Goal: Book appointment/travel/reservation

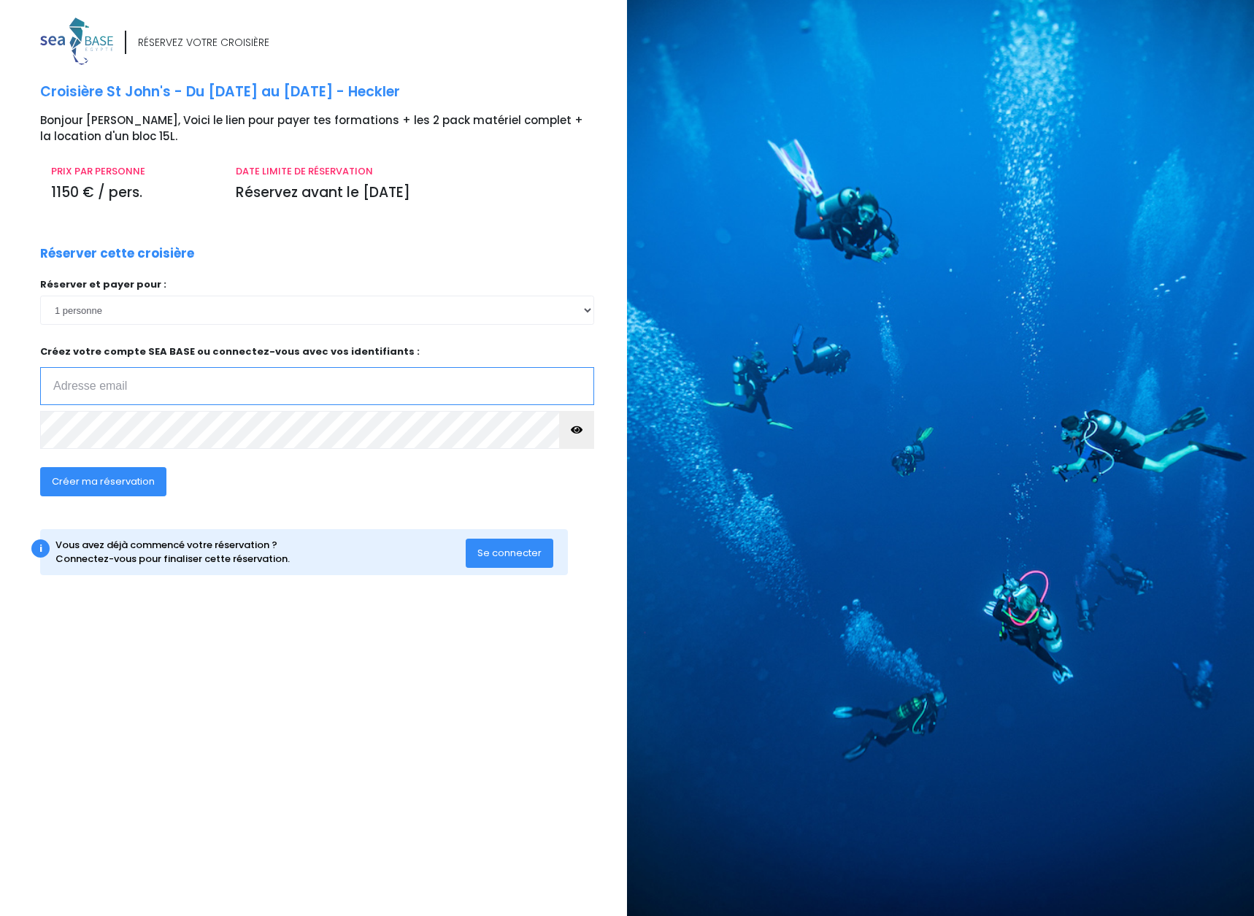
type input "aurelien.gallot@gmail.com"
click at [250, 240] on div "RÉSERVEZ VOTRE CROISIÈRE Croisière St John's - Du 11/10/25 au 18/10/25 - Heckle…" at bounding box center [328, 311] width 598 height 587
drag, startPoint x: 51, startPoint y: 193, endPoint x: 133, endPoint y: 189, distance: 81.8
click at [133, 189] on p "1150 € / pers." at bounding box center [132, 192] width 163 height 21
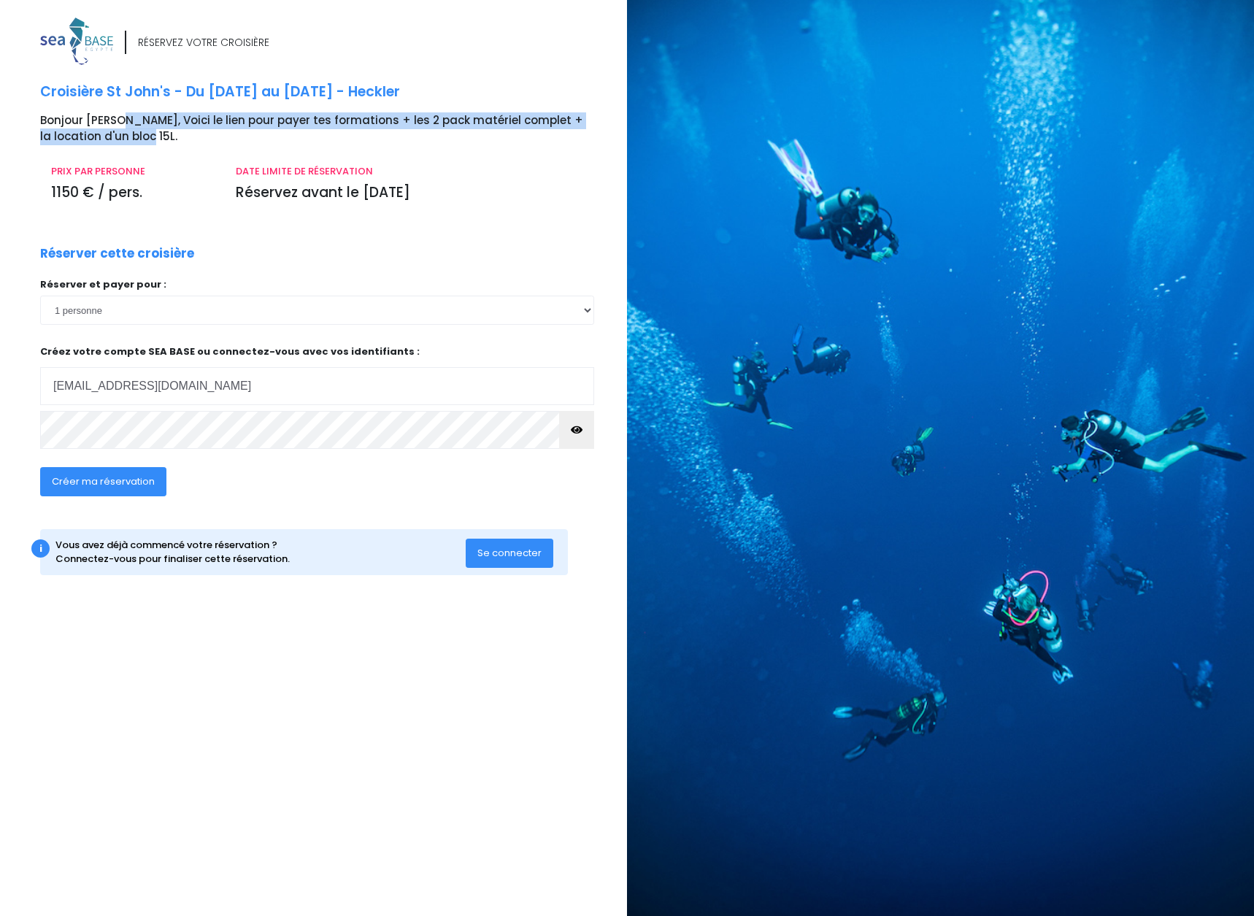
drag, startPoint x: 116, startPoint y: 115, endPoint x: 112, endPoint y: 131, distance: 15.9
click at [112, 131] on p "Bonjour Aurélien, Voici le lien pour payer tes formations + les 2 pack matériel…" at bounding box center [328, 128] width 576 height 33
click at [107, 131] on p "Bonjour Aurélien, Voici le lien pour payer tes formations + les 2 pack matériel…" at bounding box center [328, 128] width 576 height 33
click at [98, 485] on span "Créer ma réservation" at bounding box center [103, 481] width 103 height 14
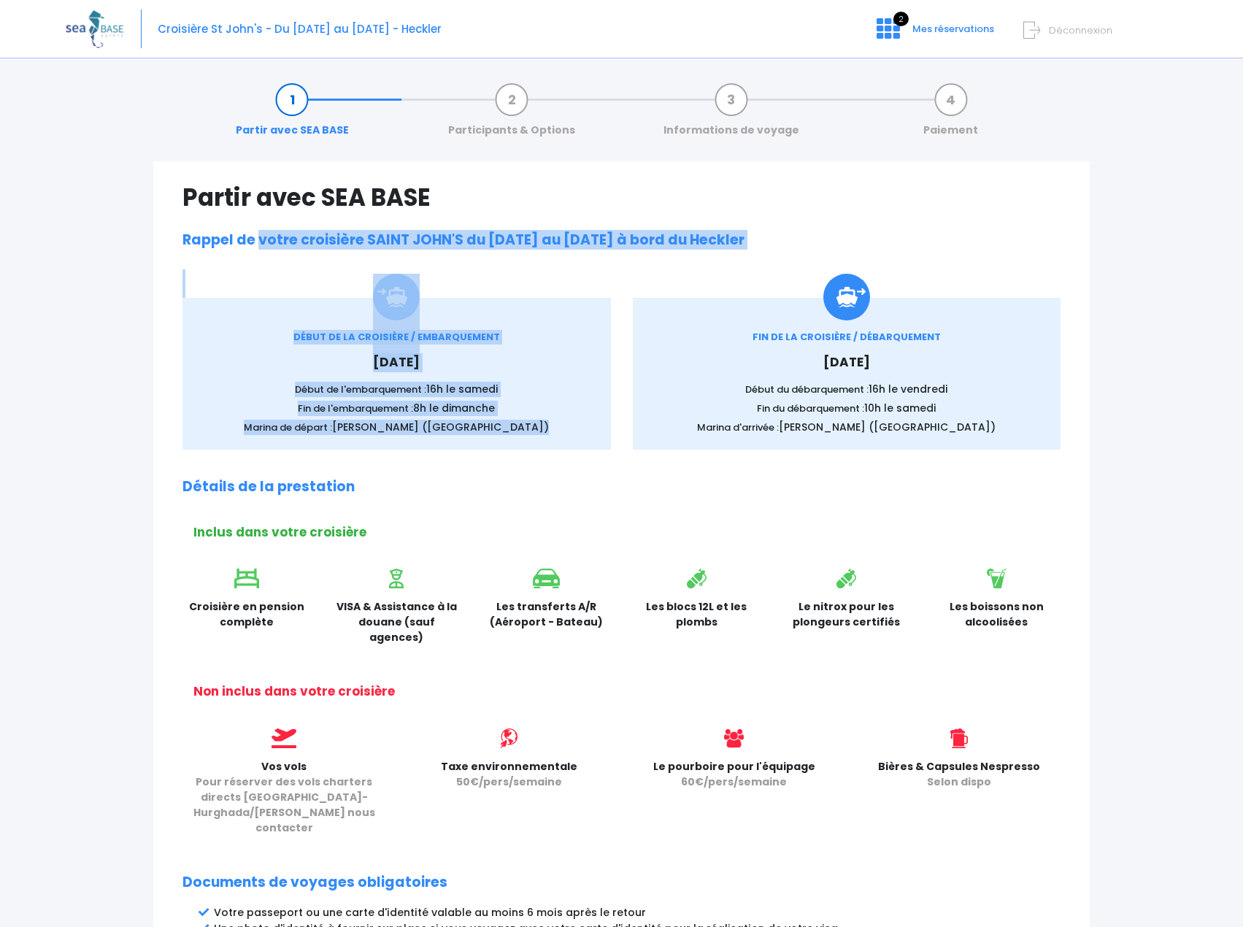
drag, startPoint x: 258, startPoint y: 249, endPoint x: 648, endPoint y: 314, distance: 395.0
click at [648, 314] on div "Partir avec SEA BASE Rappel de votre croisière SAINT JOHN'S du 11/10/2025 au 18…" at bounding box center [621, 693] width 936 height 1064
click at [617, 356] on div "DÉBUT DE LA CROISIÈRE / EMBARQUEMENT Samedi 11 octobre 2025 Début de l'embarque…" at bounding box center [396, 374] width 450 height 152
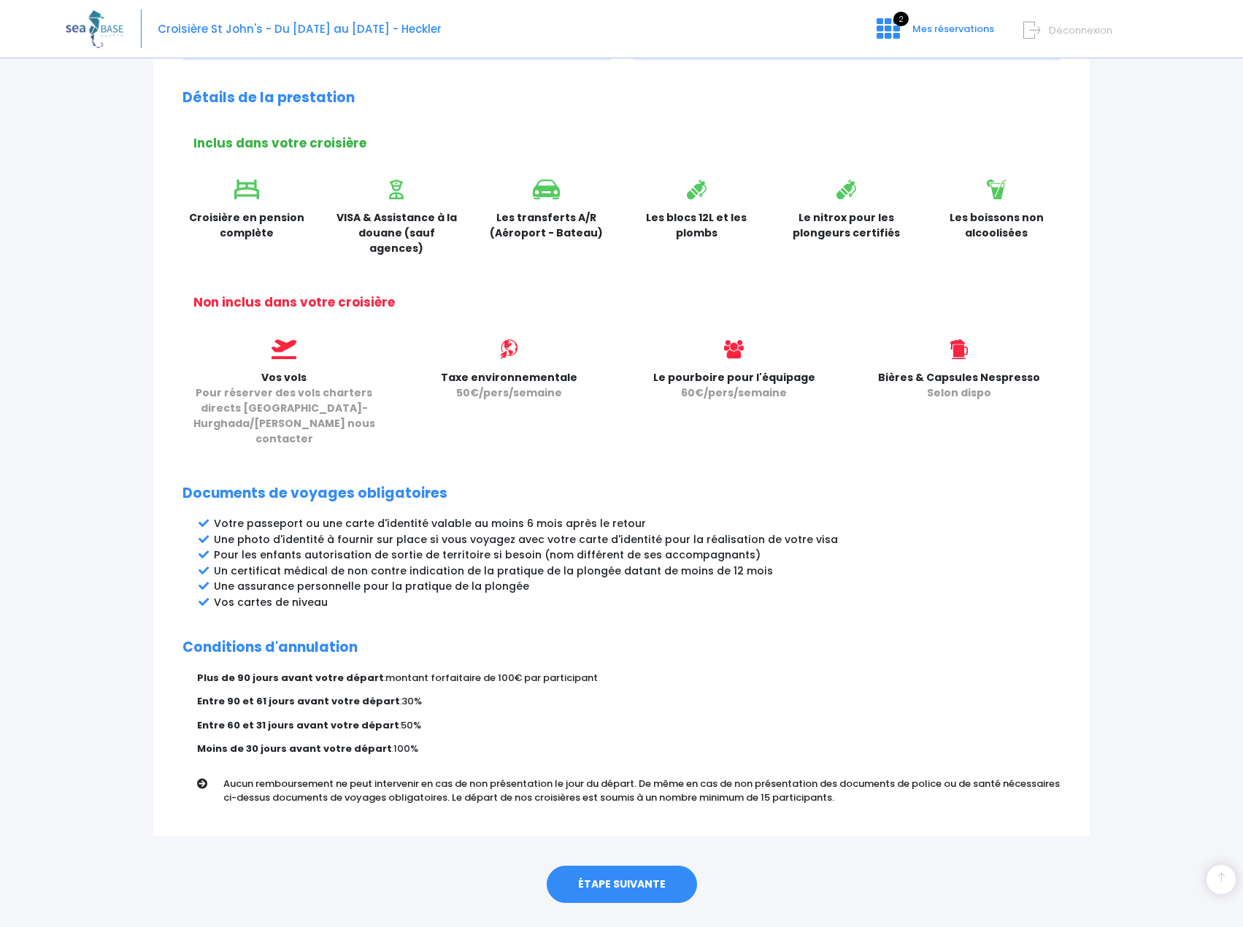
scroll to position [393, 0]
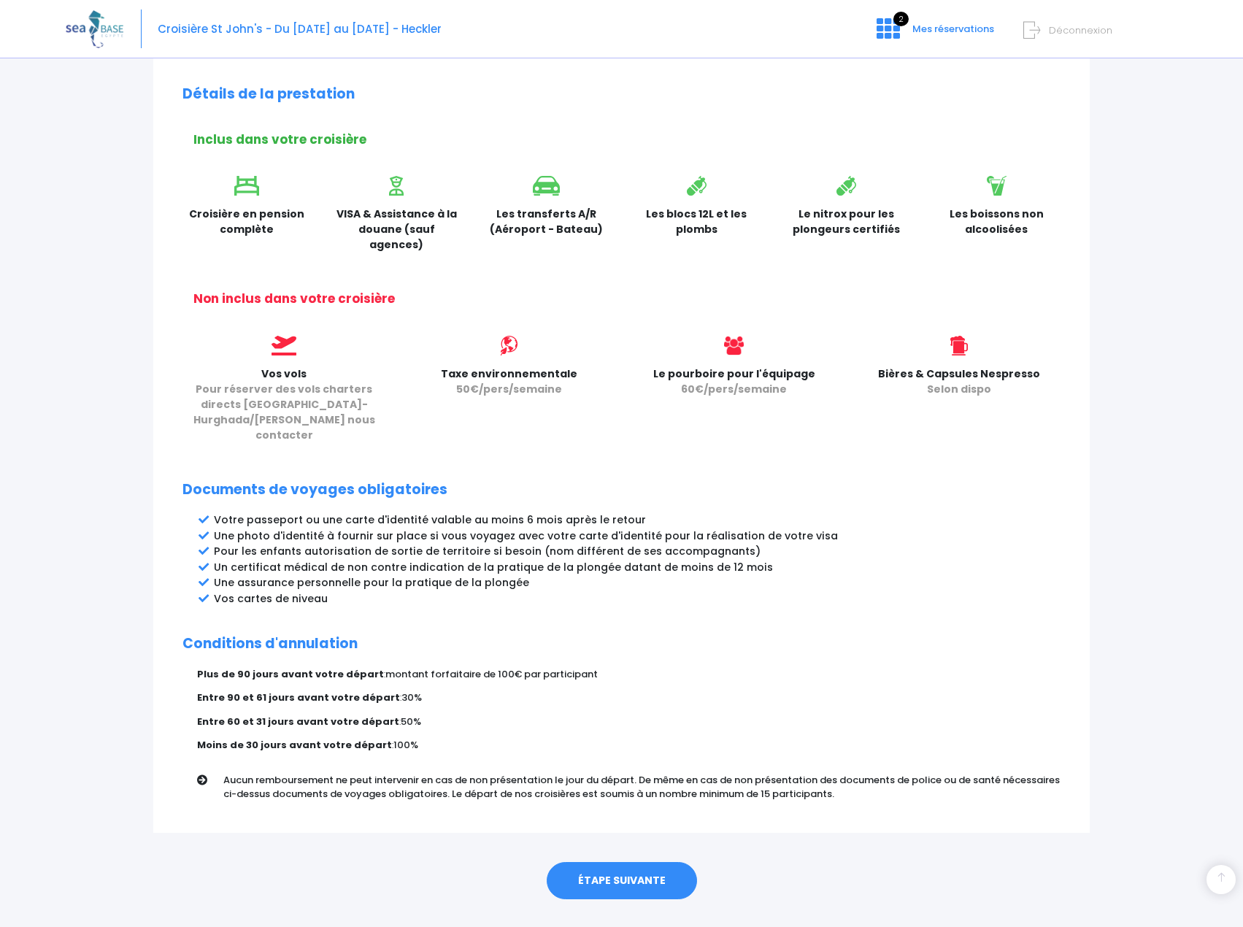
click at [591, 862] on link "ÉTAPE SUIVANTE" at bounding box center [622, 881] width 150 height 38
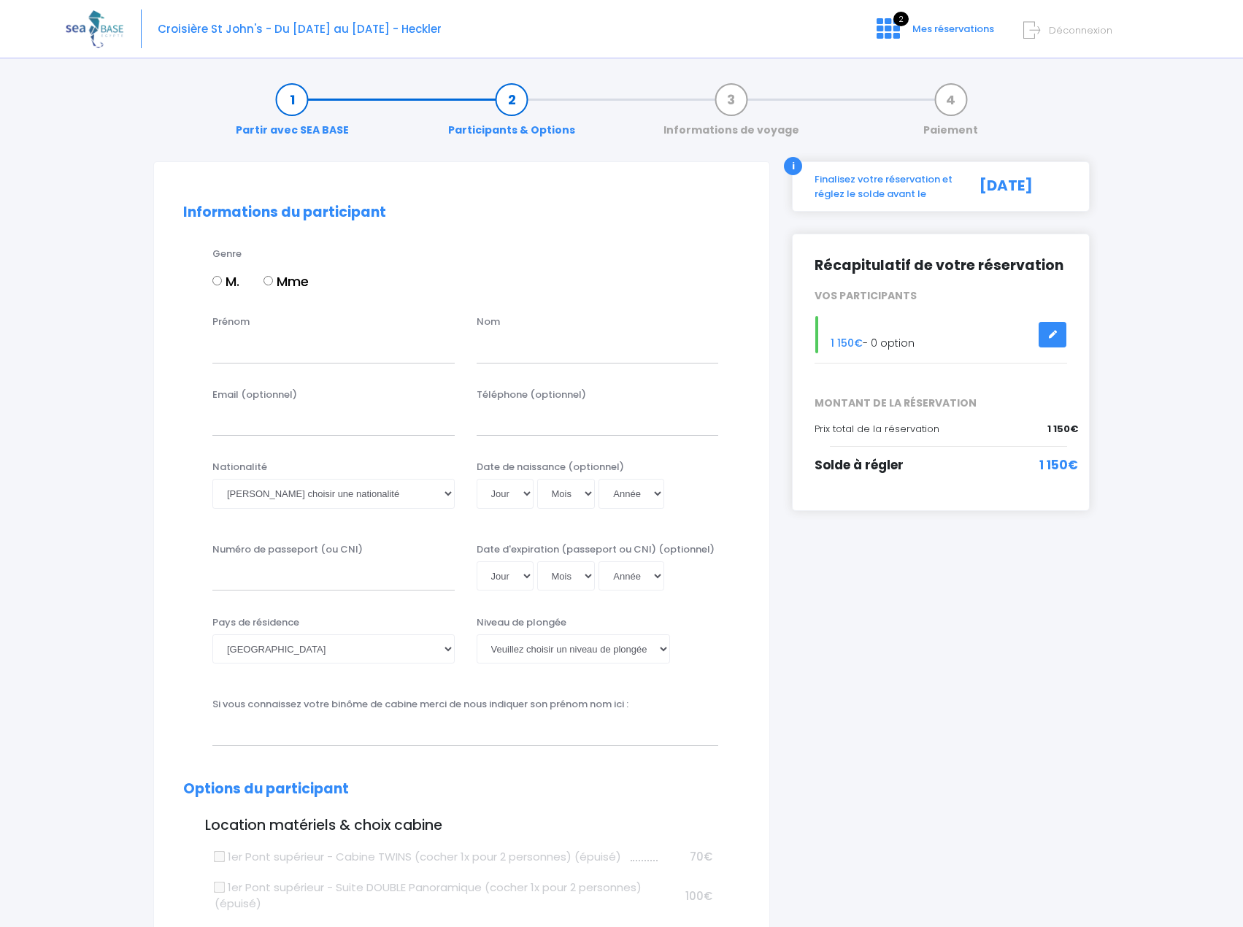
click at [214, 280] on input "M." at bounding box center [216, 280] width 9 height 9
radio input "true"
click at [273, 347] on input "Prénom" at bounding box center [333, 347] width 242 height 29
type input "Aurelien"
type input "Gallot"
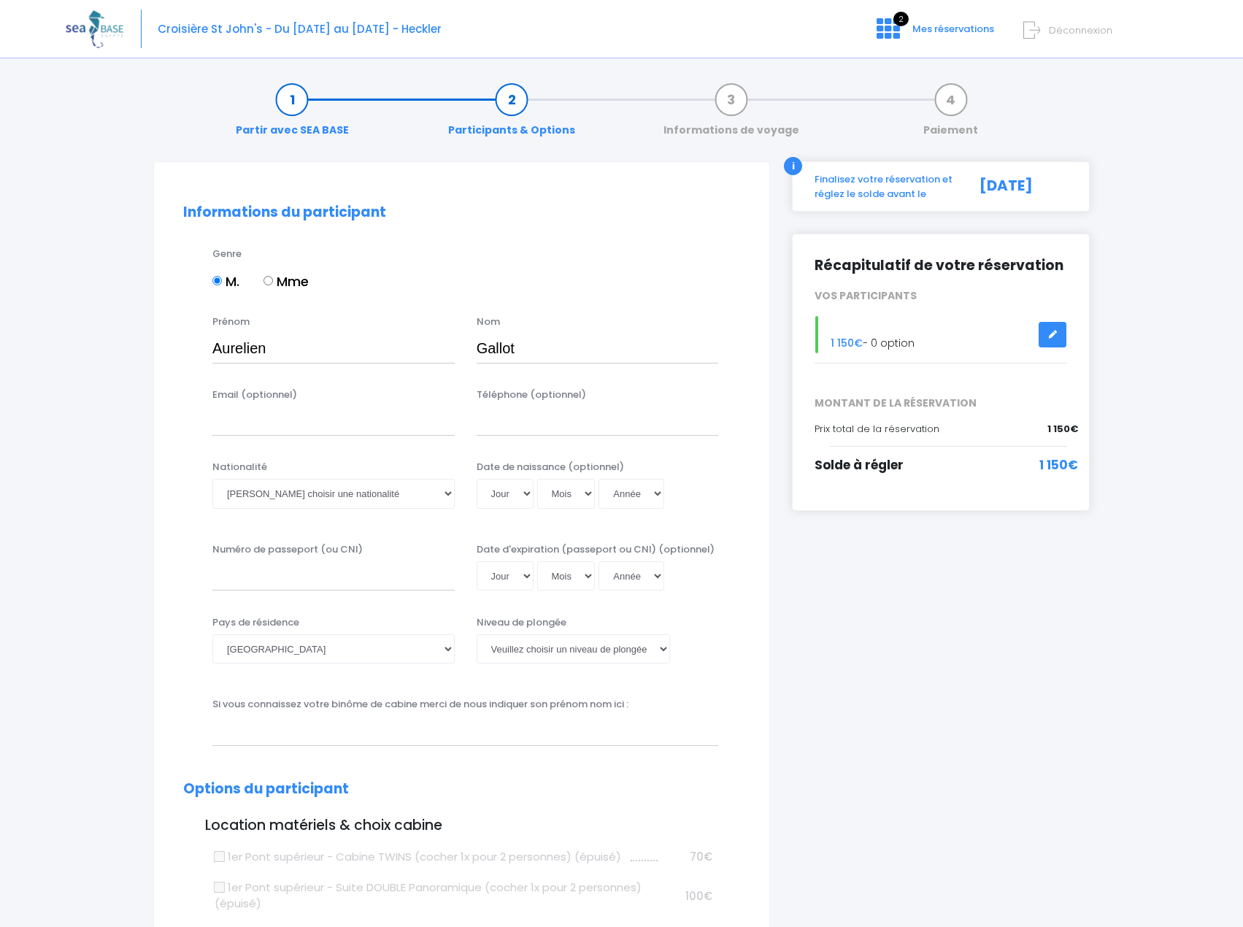
type input "aurelien.gallot@gmail.com"
type input "0669006781"
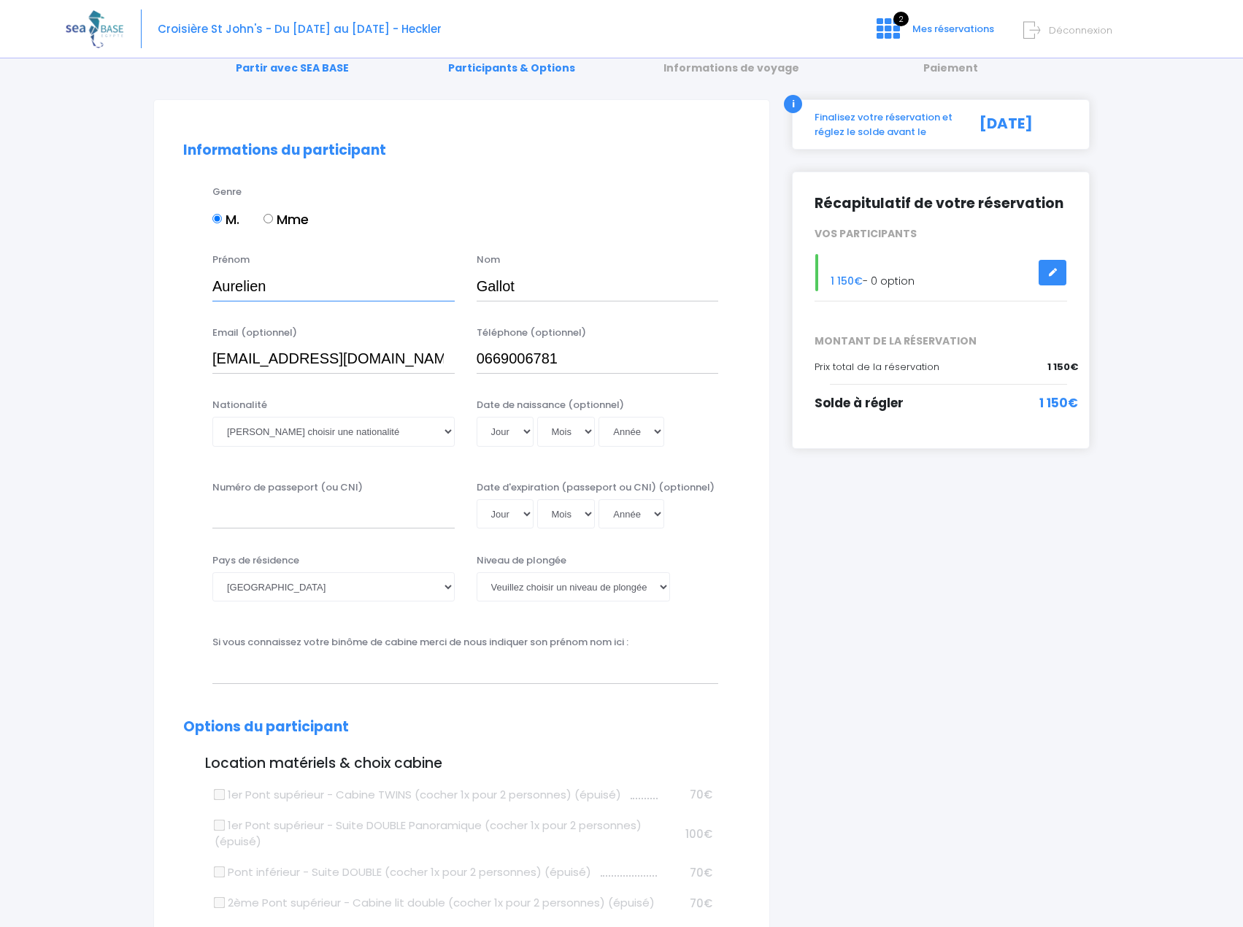
scroll to position [73, 0]
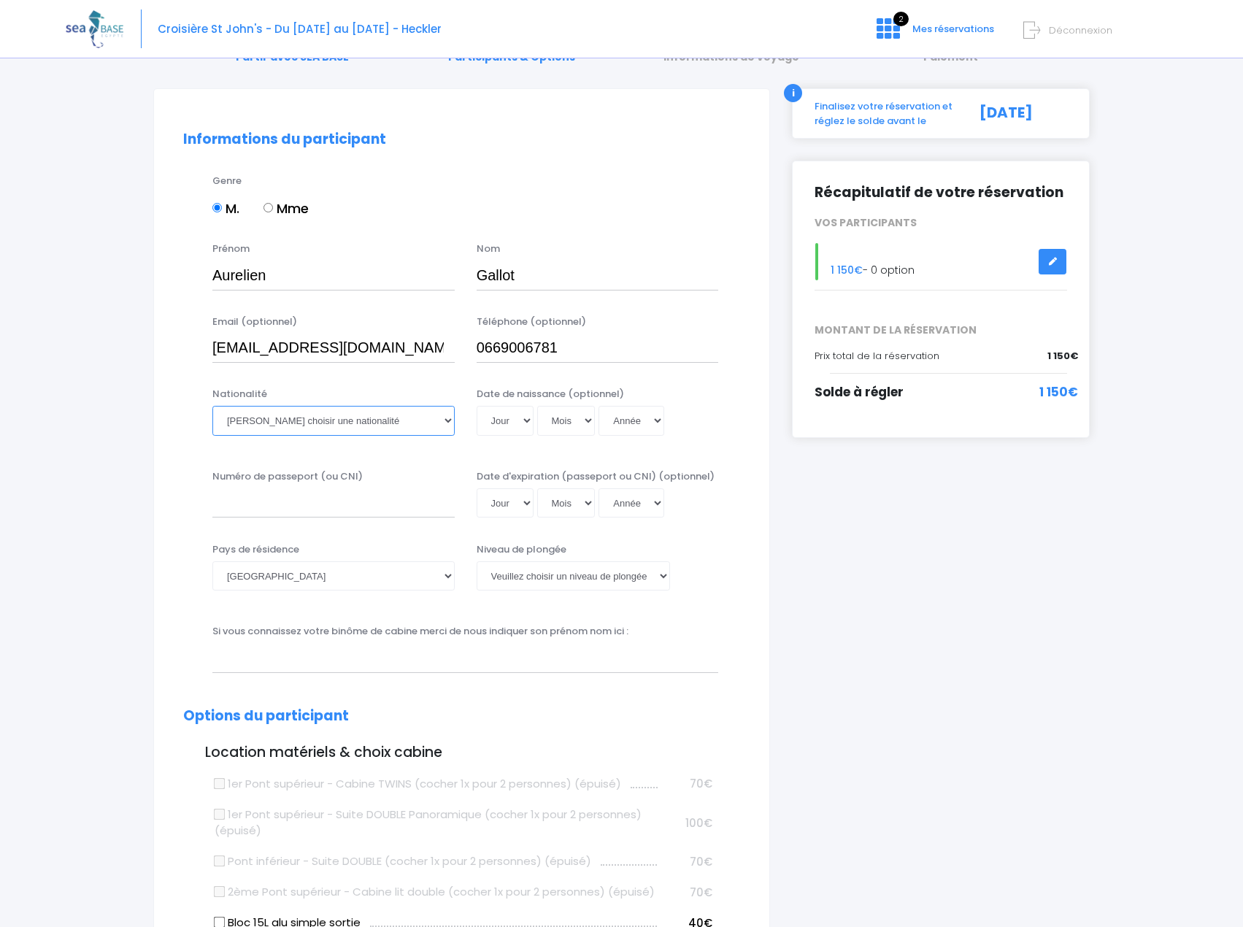
click at [425, 410] on select "Veuillez choisir une nationalité Afghane Albanaise Algerienne Allemande America…" at bounding box center [333, 420] width 242 height 29
select select "Française"
click at [354, 411] on select "Veuillez choisir une nationalité Afghane Albanaise Algerienne Allemande America…" at bounding box center [333, 420] width 242 height 29
click at [514, 421] on select "Jour 01 02 03 04 05 06 07 08 09 10 11 12 13 14 15 16 17 18 19 20 21 22 23 24 25…" at bounding box center [504, 420] width 57 height 29
click at [507, 408] on select "Jour 01 02 03 04 05 06 07 08 09 10 11 12 13 14 15 16 17 18 19 20 21 22 23 24 25…" at bounding box center [504, 420] width 57 height 29
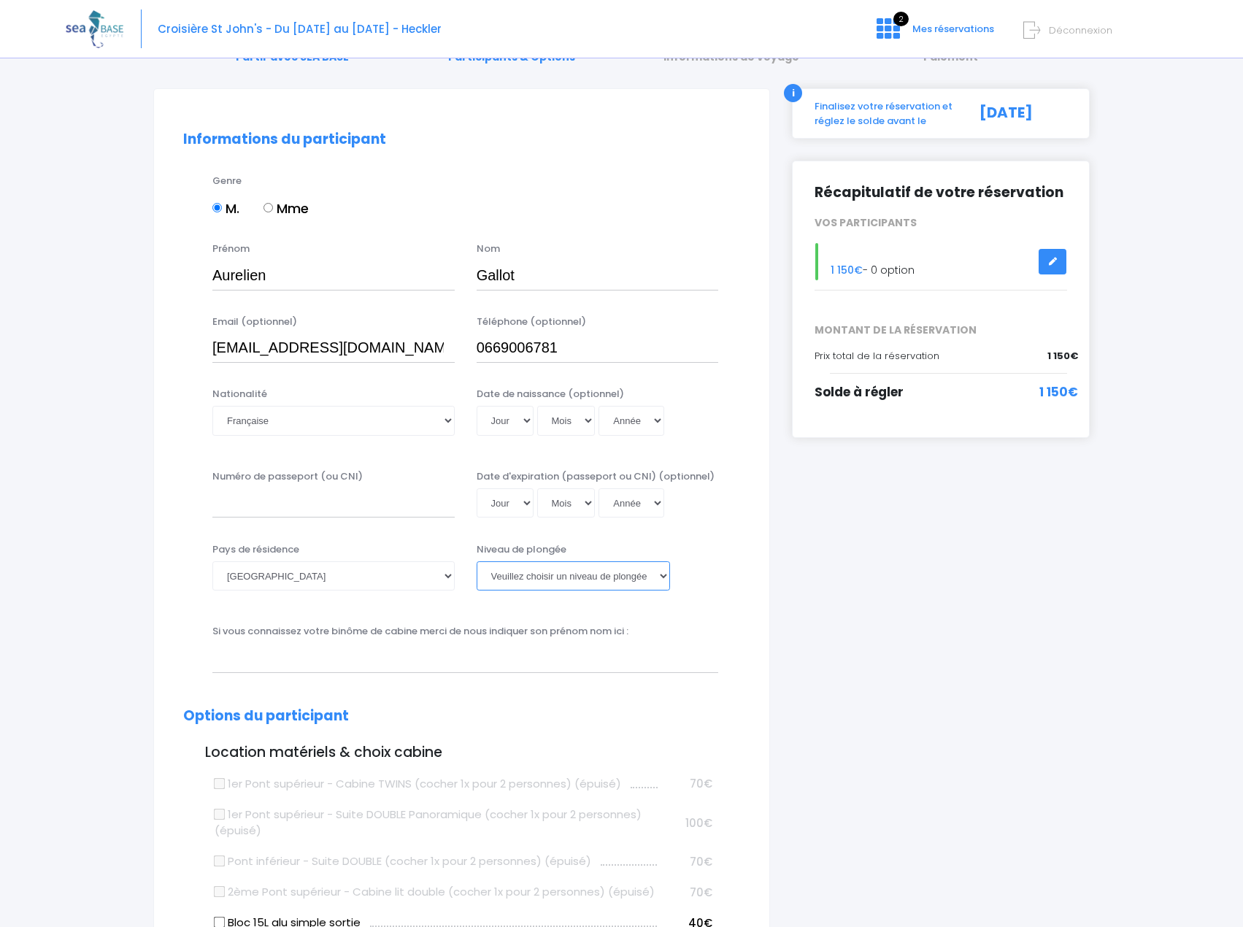
click at [522, 577] on select "Veuillez choisir un niveau de plongée Non plongeur Junior OW diver Adventure OW…" at bounding box center [572, 575] width 193 height 29
select select "PADI Open Water diver"
click at [476, 561] on select "Veuillez choisir un niveau de plongée Non plongeur Junior OW diver Adventure OW…" at bounding box center [572, 575] width 193 height 29
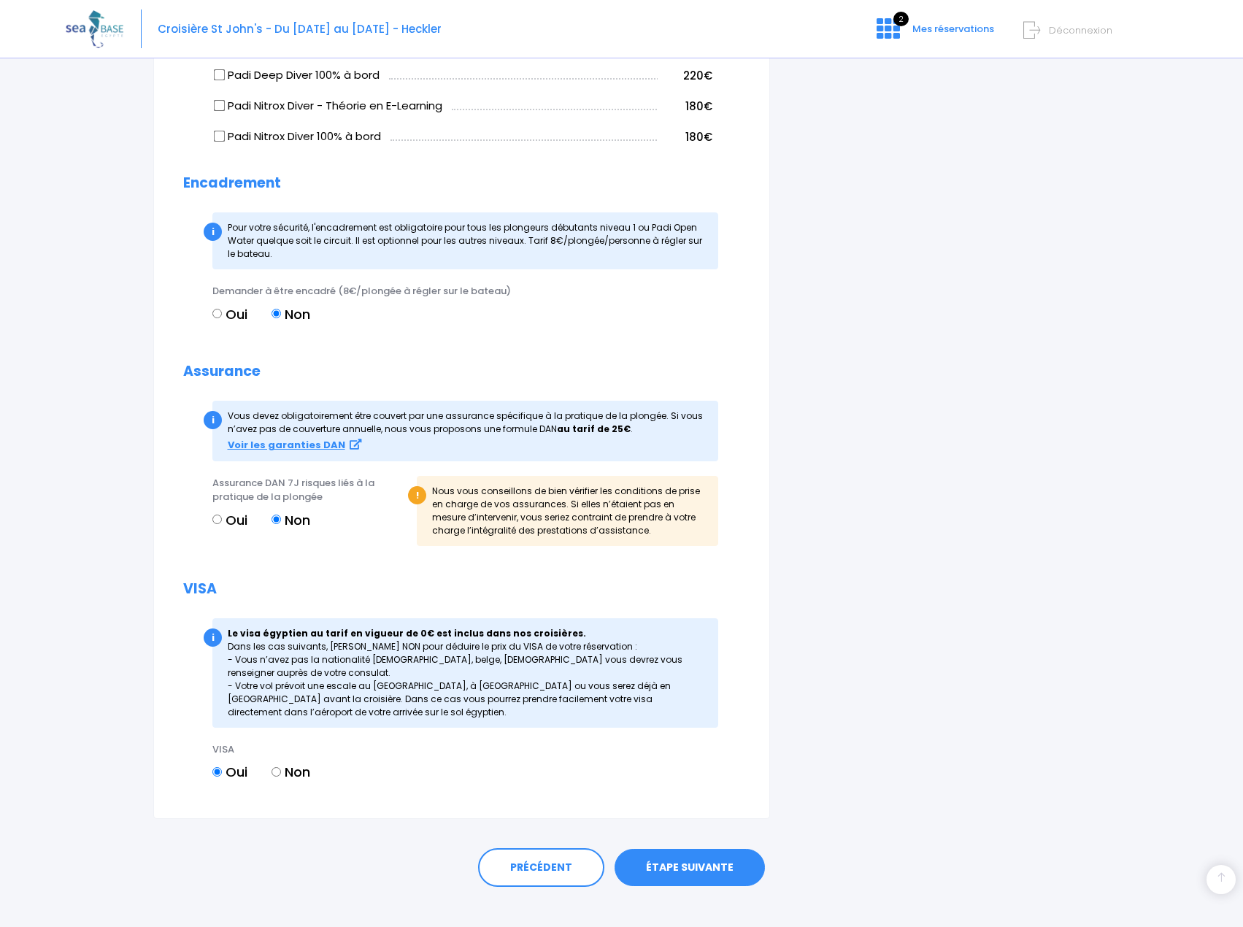
scroll to position [1396, 0]
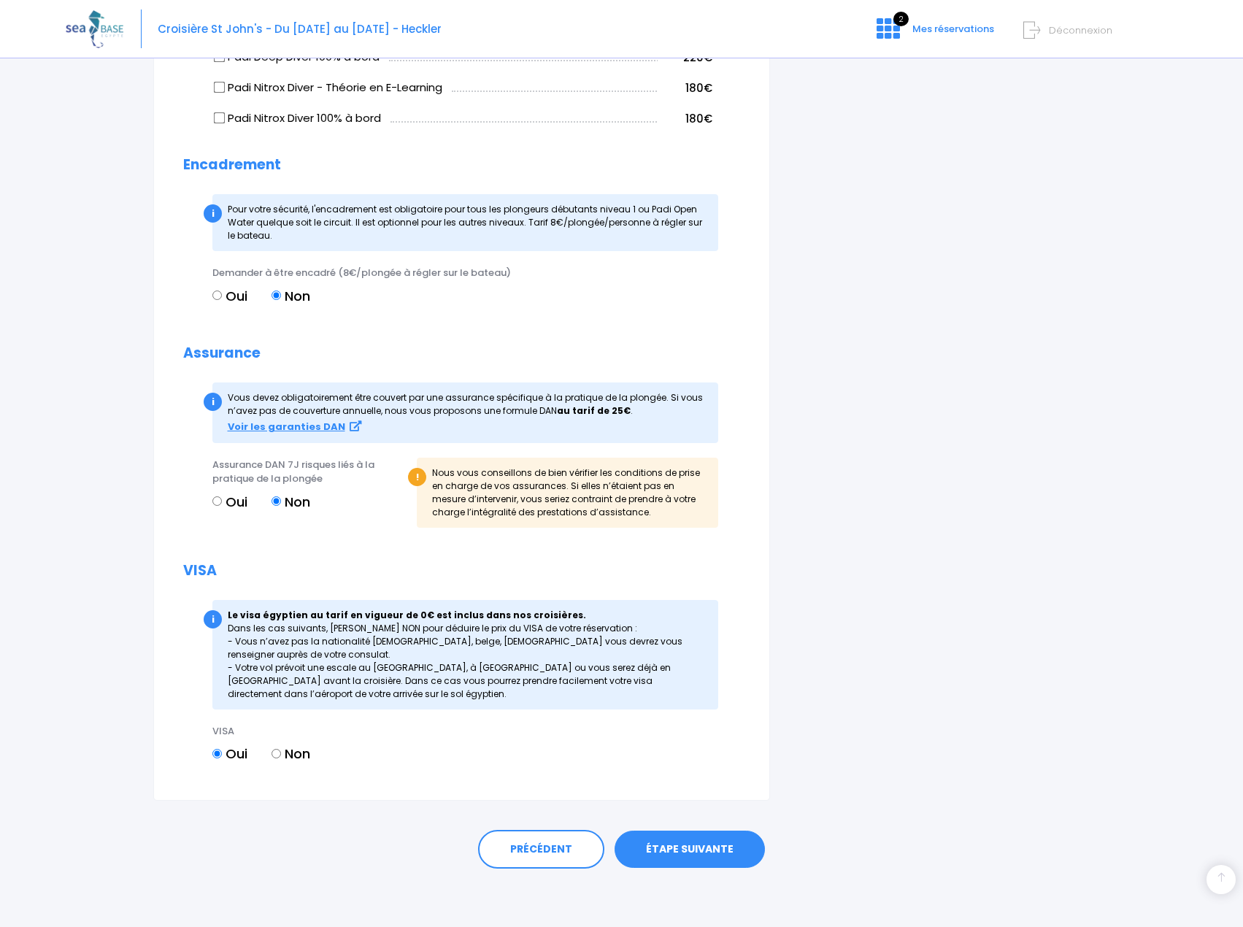
click at [684, 856] on link "ÉTAPE SUIVANTE" at bounding box center [689, 849] width 150 height 38
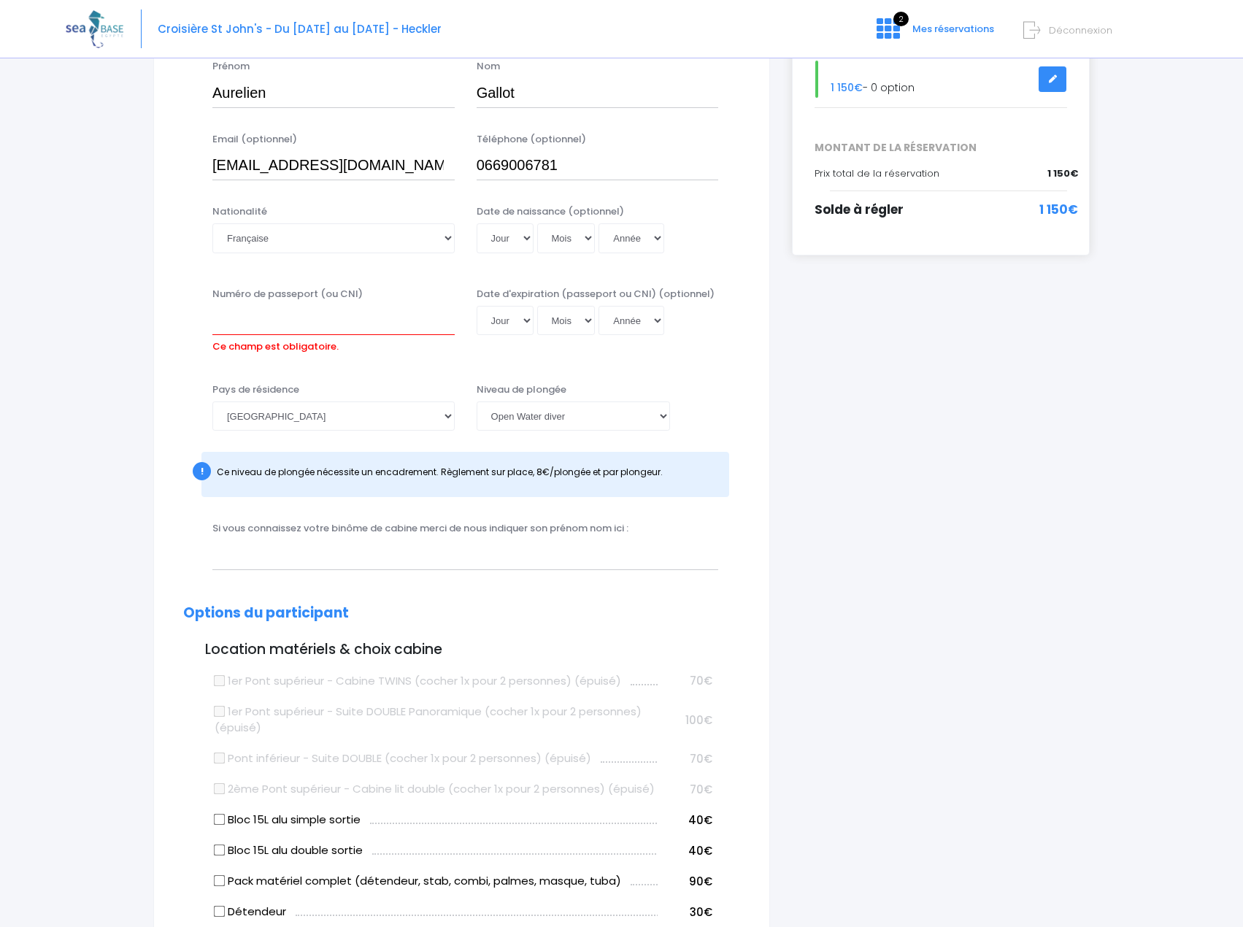
scroll to position [196, 0]
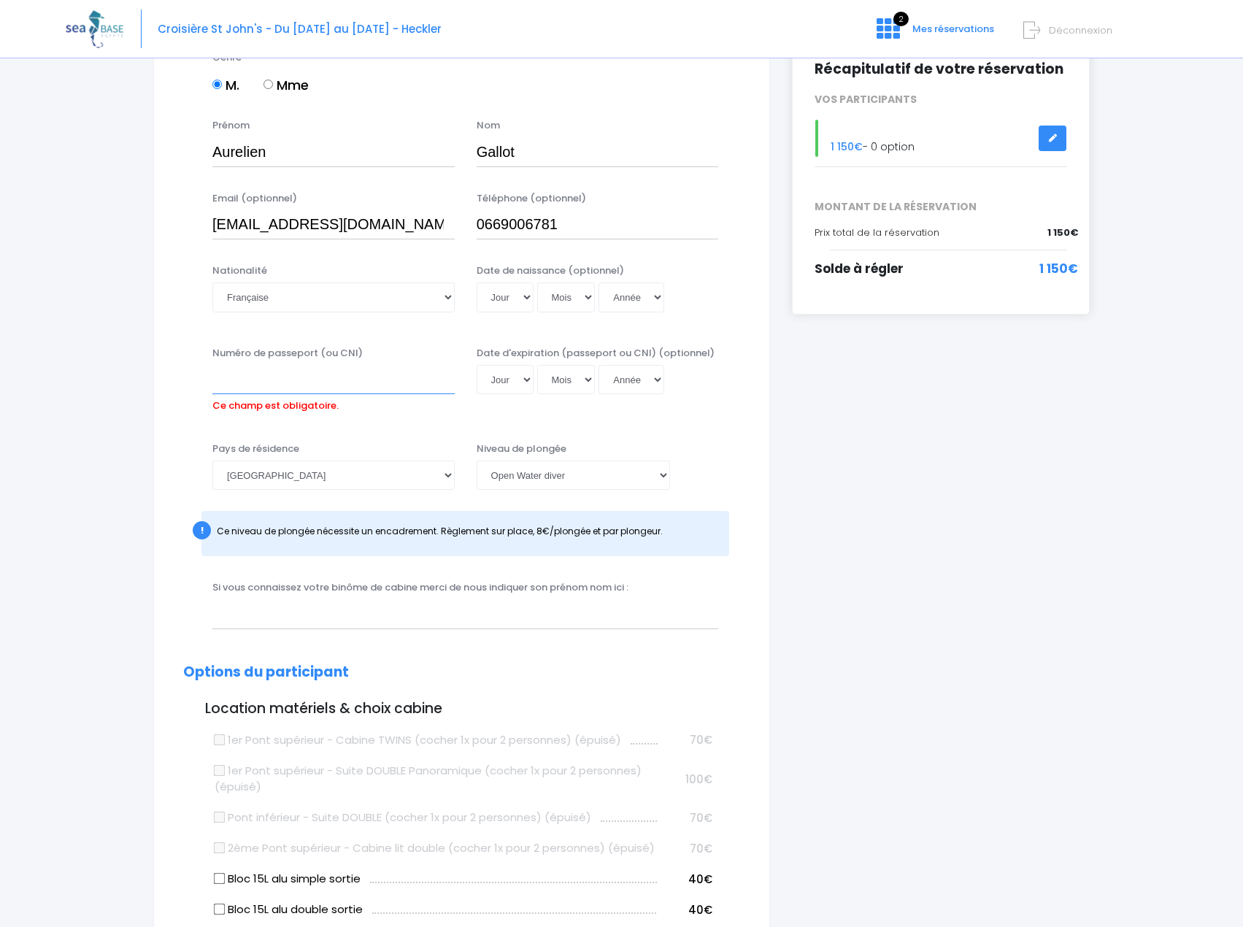
click at [254, 382] on input "Numéro de passeport (ou CNI)" at bounding box center [333, 379] width 242 height 29
type input "18FF80740"
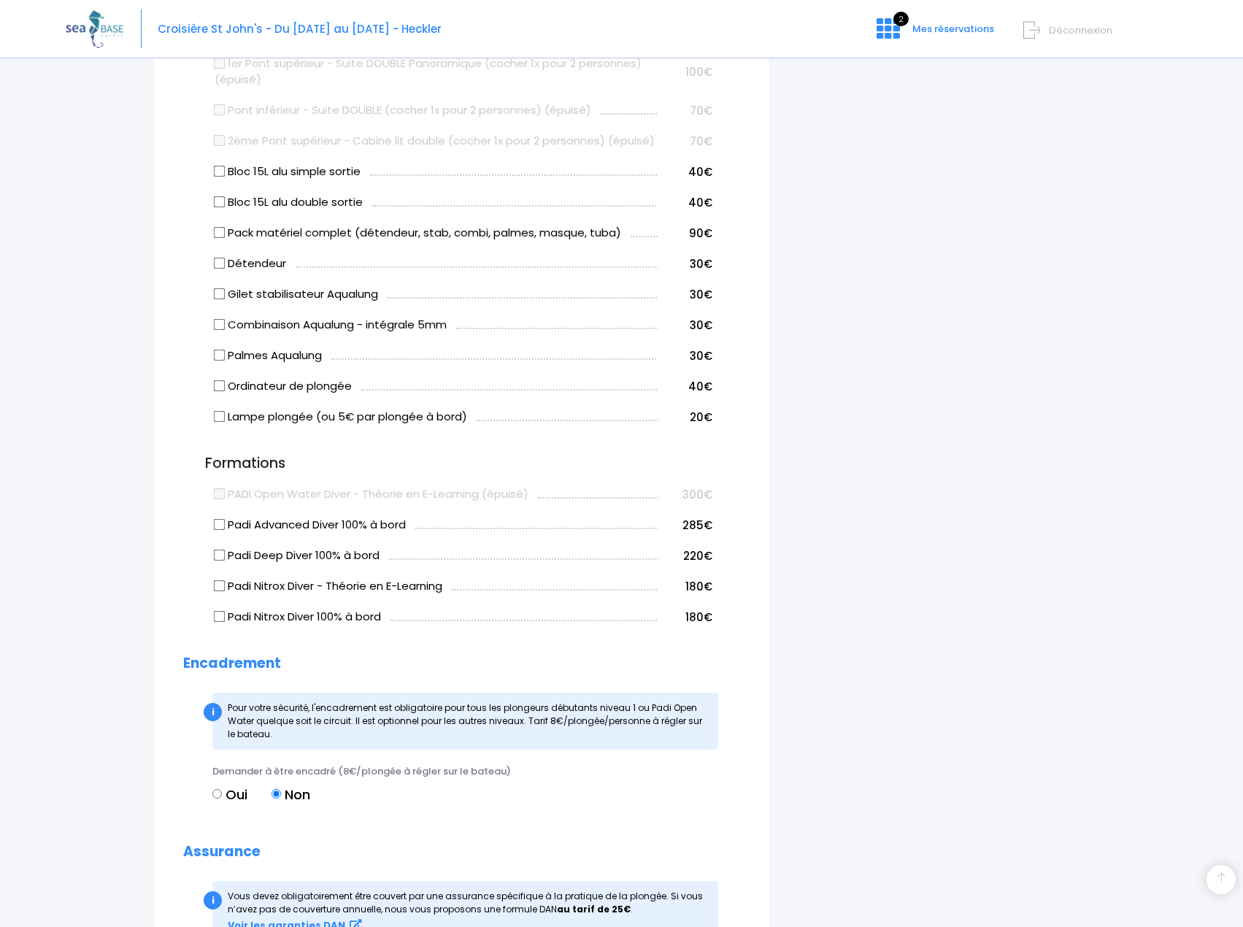
scroll to position [1364, 0]
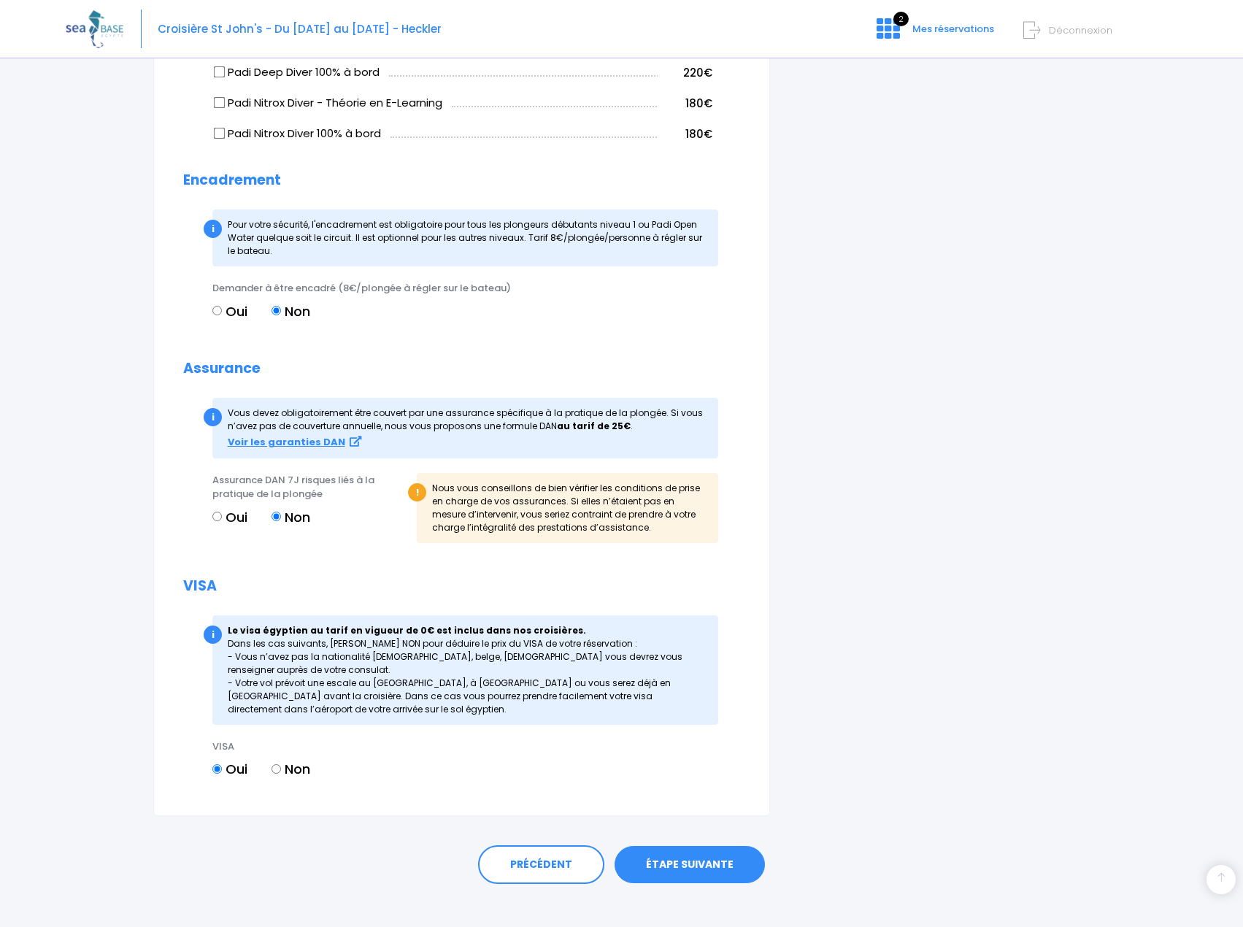
click at [679, 874] on link "ÉTAPE SUIVANTE" at bounding box center [689, 865] width 150 height 38
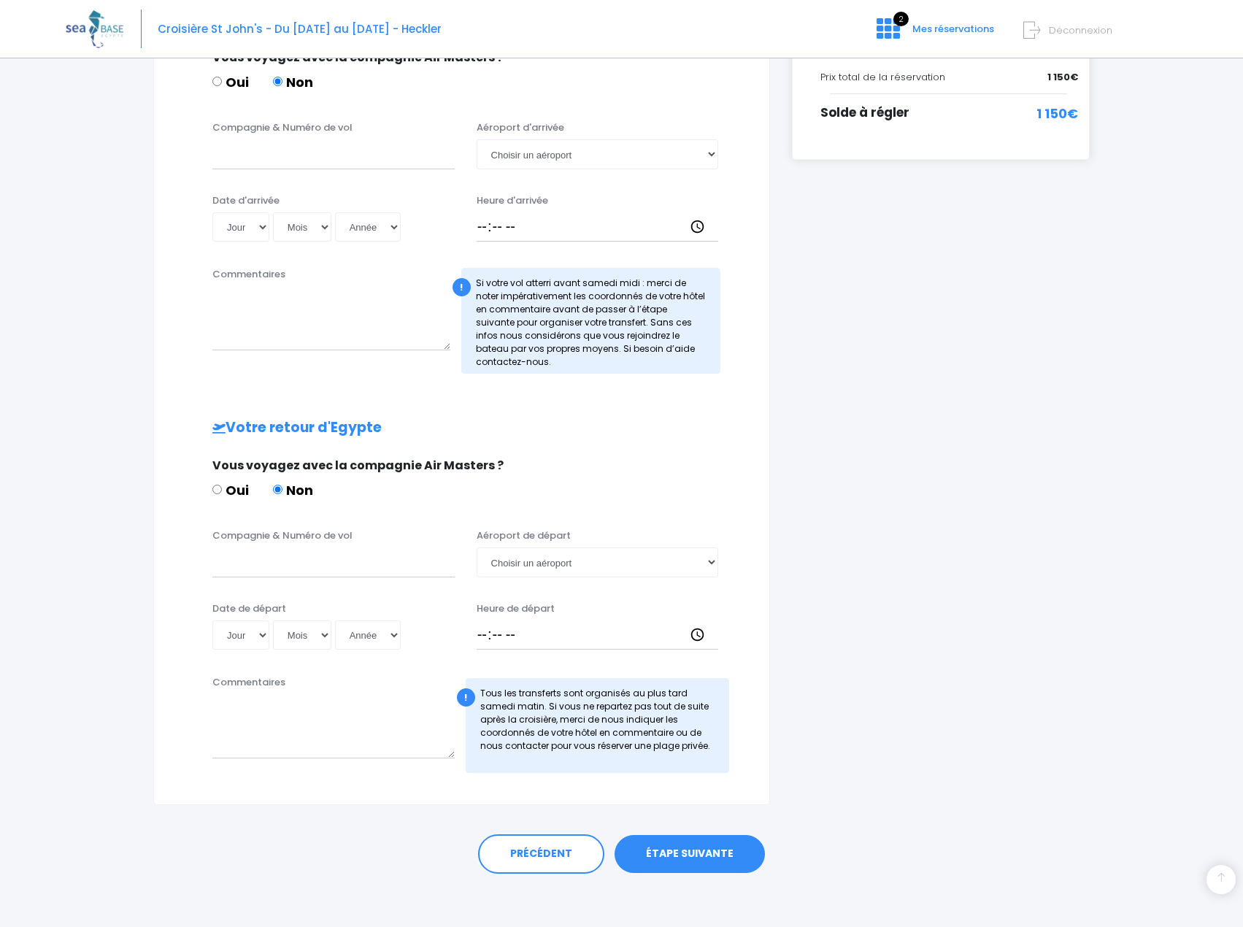
scroll to position [355, 0]
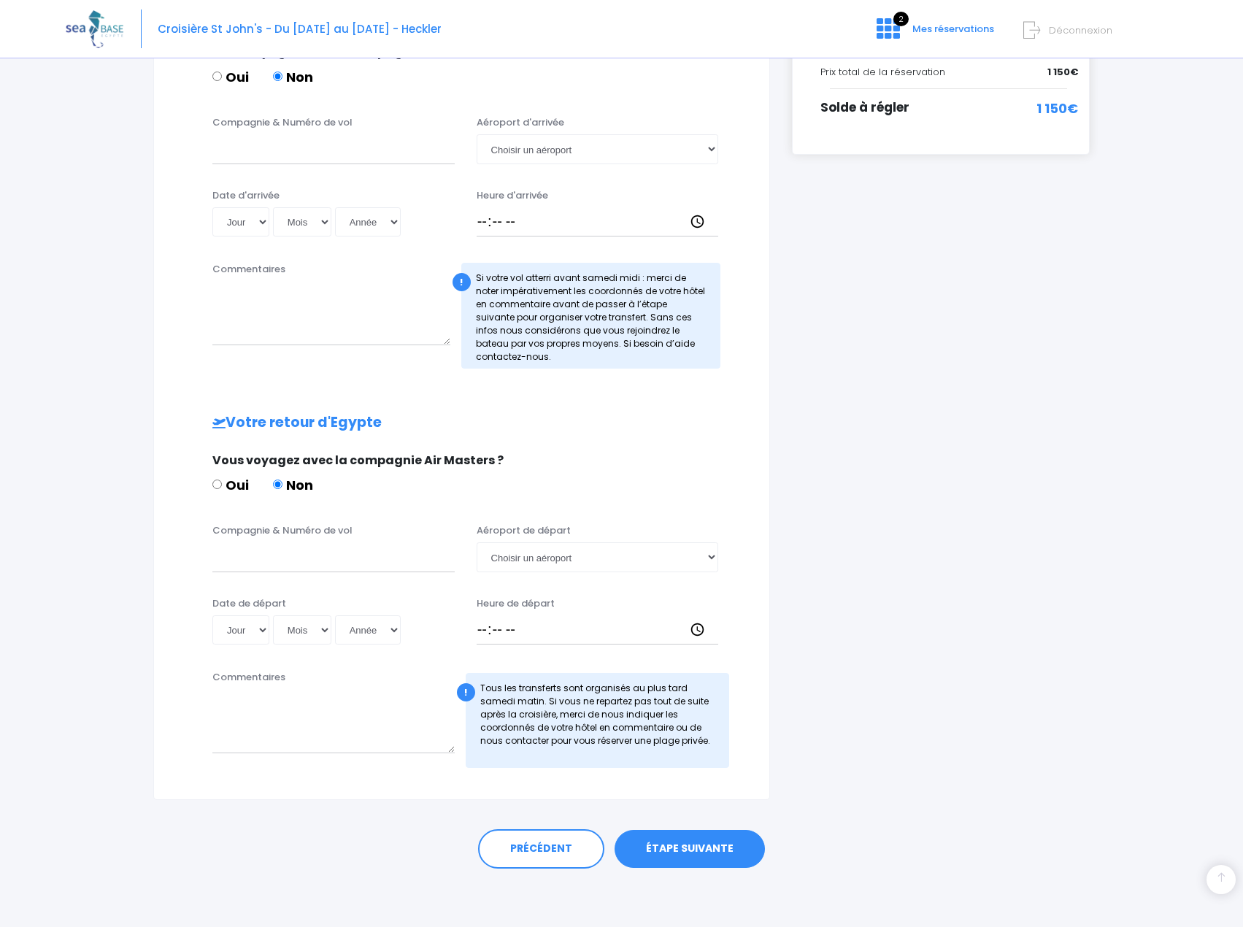
click at [704, 851] on link "ÉTAPE SUIVANTE" at bounding box center [689, 849] width 150 height 38
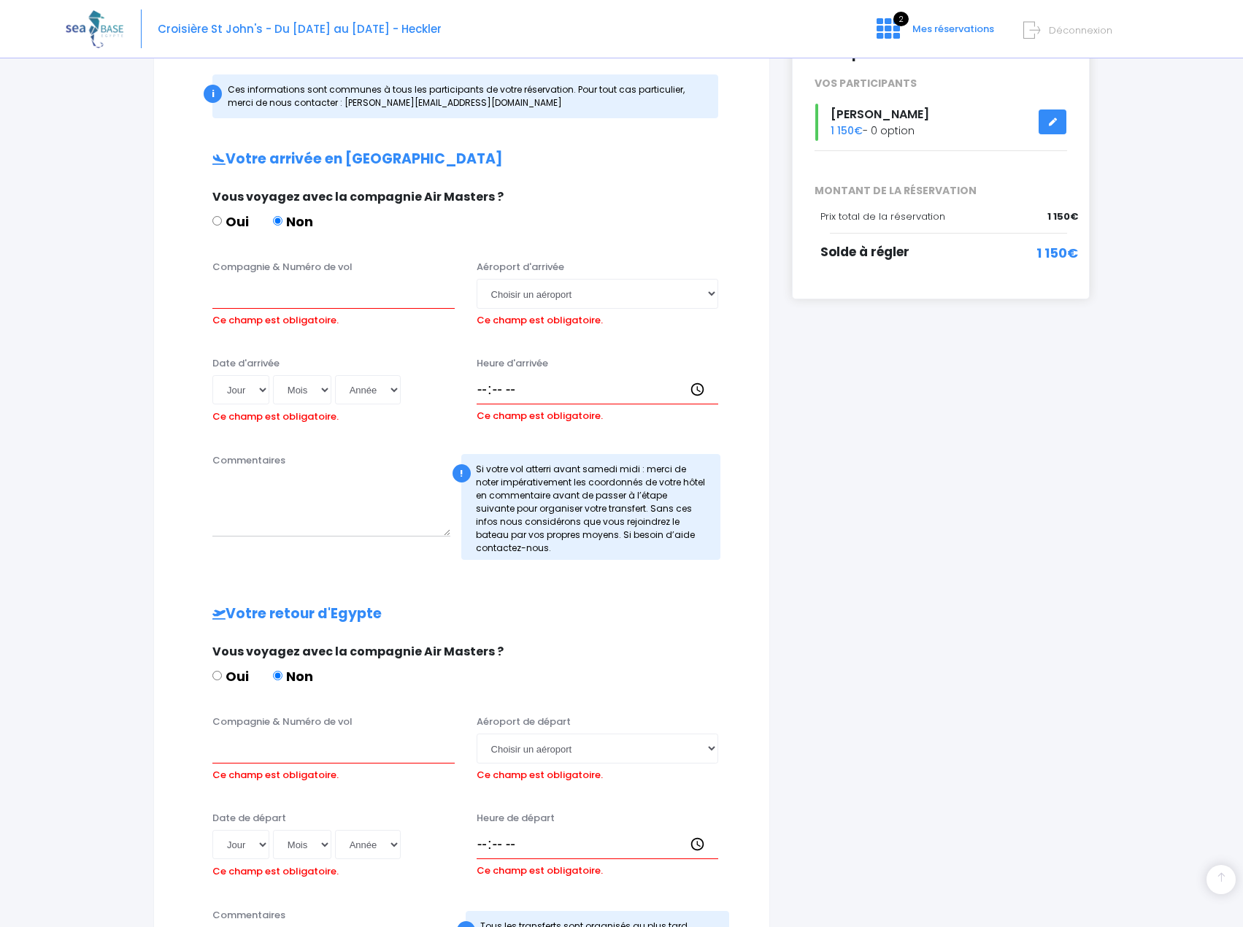
scroll to position [198, 0]
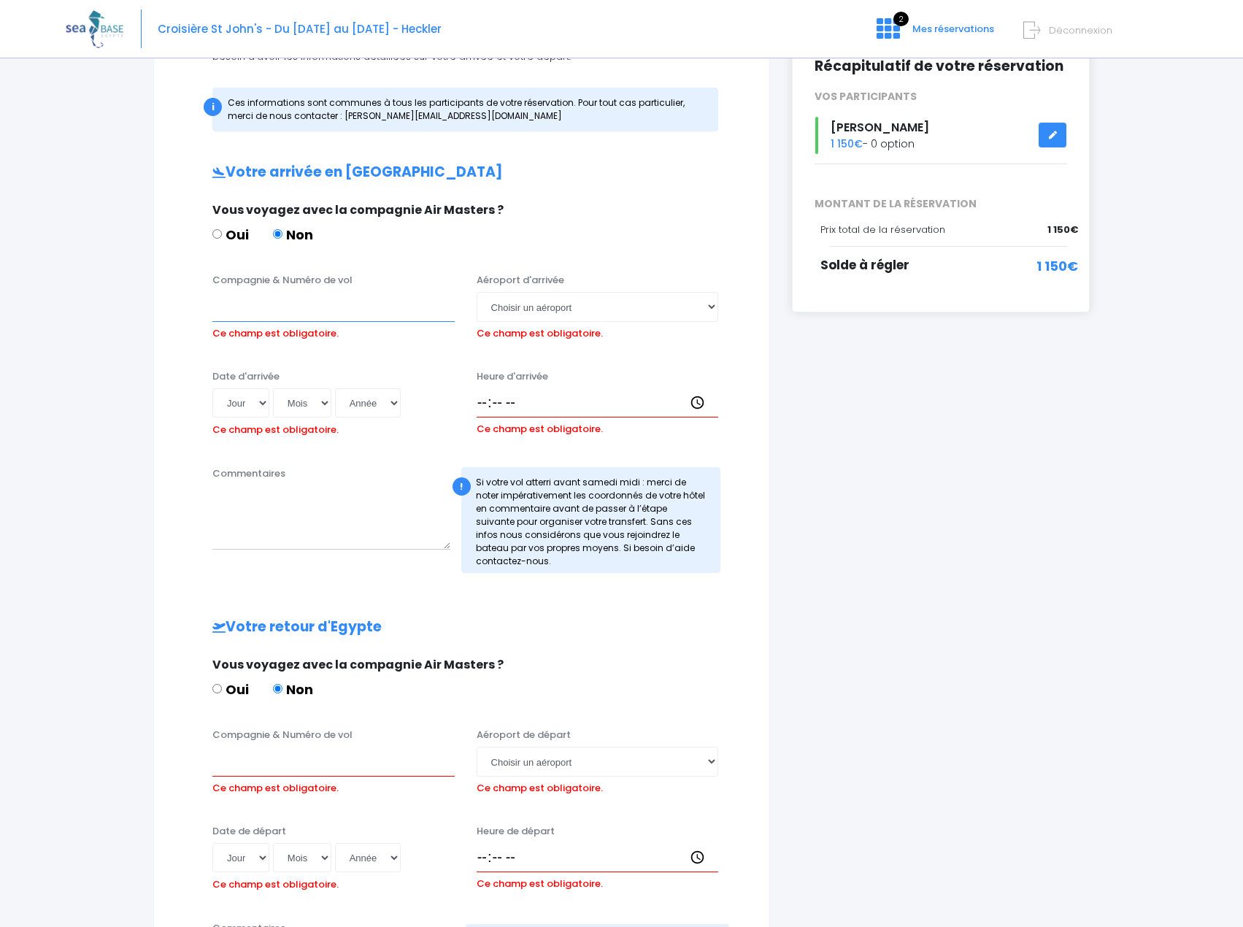
click at [341, 317] on input "Compagnie & Numéro de vol" at bounding box center [333, 306] width 242 height 29
type input "Easy Jet - EJU4657"
click at [540, 308] on select "Choisir un aéroport [GEOGRAPHIC_DATA][PERSON_NAME]" at bounding box center [597, 306] width 242 height 29
select select "Hurghada"
click at [476, 292] on select "Choisir un aéroport [GEOGRAPHIC_DATA][PERSON_NAME]" at bounding box center [597, 306] width 242 height 29
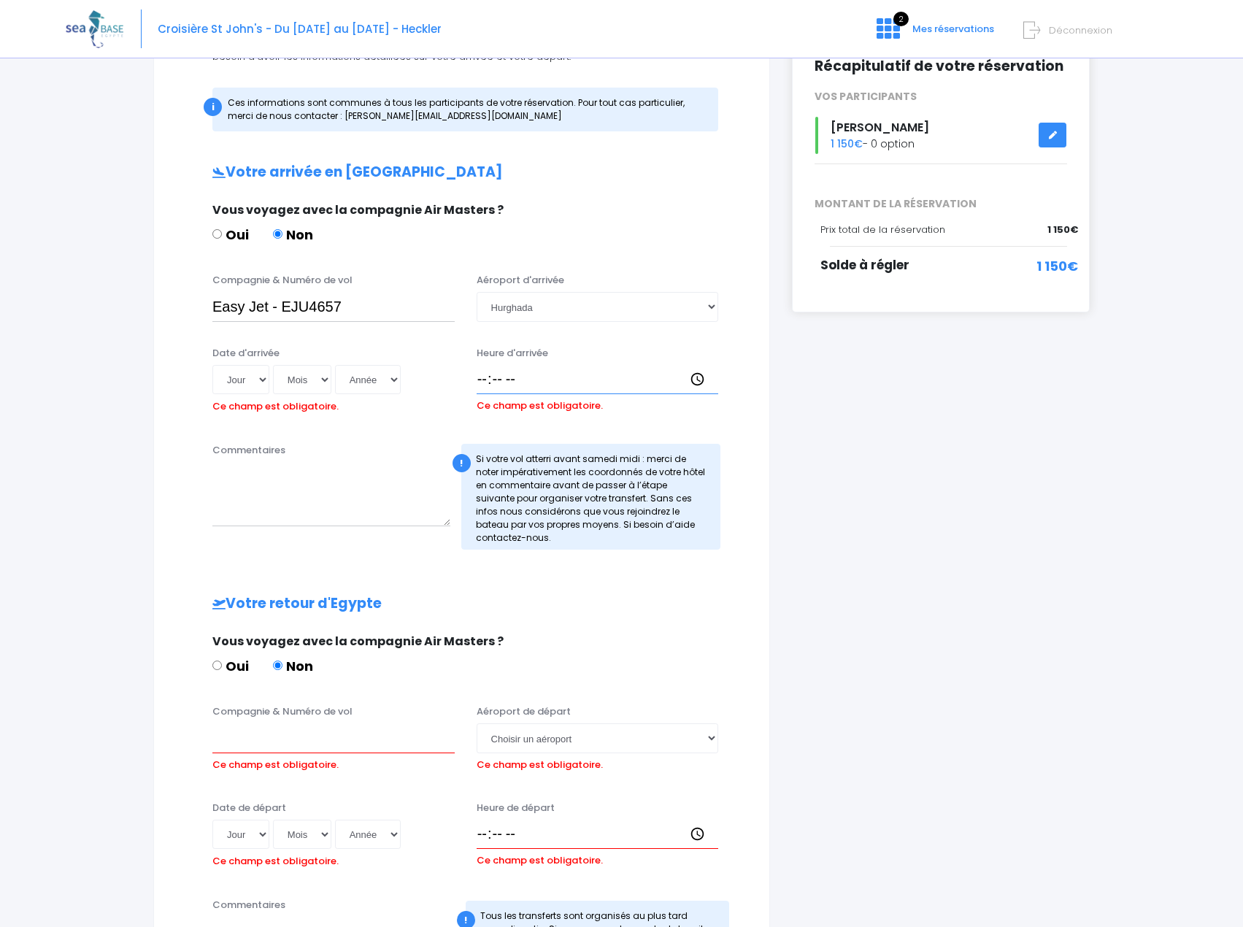
click at [520, 380] on input "Heure d'arrivée" at bounding box center [597, 379] width 242 height 29
click at [237, 378] on select "Jour 01 02 03 04 05 06 07 08 09 10 11 12 13 14 15 16 17 18 19 20 21 22 23 24 25…" at bounding box center [240, 379] width 57 height 29
select select "11"
click at [212, 365] on select "Jour 01 02 03 04 05 06 07 08 09 10 11 12 13 14 15 16 17 18 19 20 21 22 23 24 25…" at bounding box center [240, 379] width 57 height 29
click at [293, 385] on select "Mois 01 02 03 04 05 06 07 08 09 10 11 12" at bounding box center [302, 379] width 58 height 29
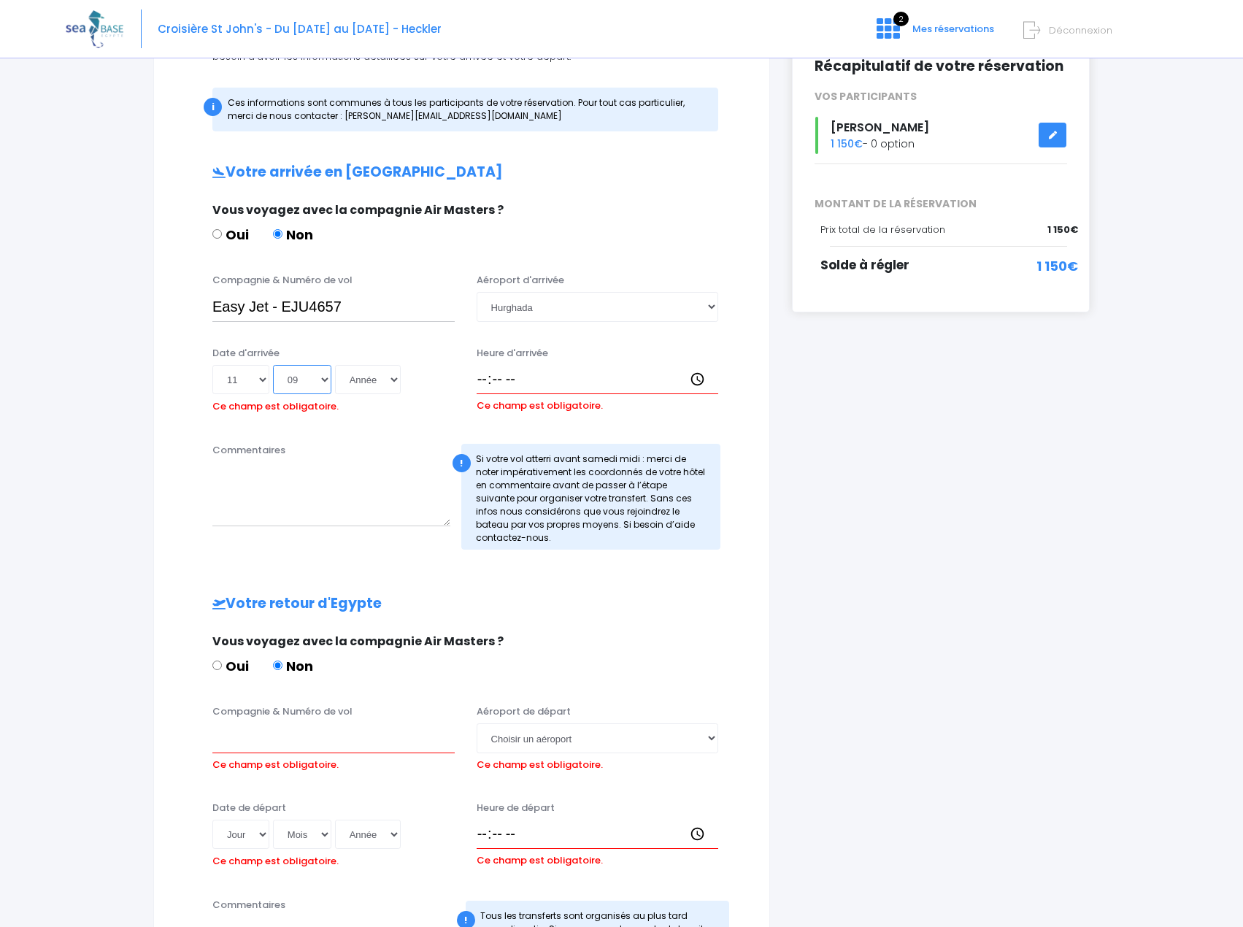
click at [273, 365] on select "Mois 01 02 03 04 05 06 07 08 09 10 11 12" at bounding box center [302, 379] width 58 height 29
click at [309, 374] on select "Mois 01 02 03 04 05 06 07 08 09 10 11 12" at bounding box center [302, 379] width 58 height 29
select select "10"
click at [273, 365] on select "Mois 01 02 03 04 05 06 07 08 09 10 11 12" at bounding box center [302, 379] width 58 height 29
click at [359, 377] on select "Année 2045 2044 2043 2042 2041 2040 2039 2038 2037 2036 2035 2034 2033 2032 203…" at bounding box center [368, 379] width 66 height 29
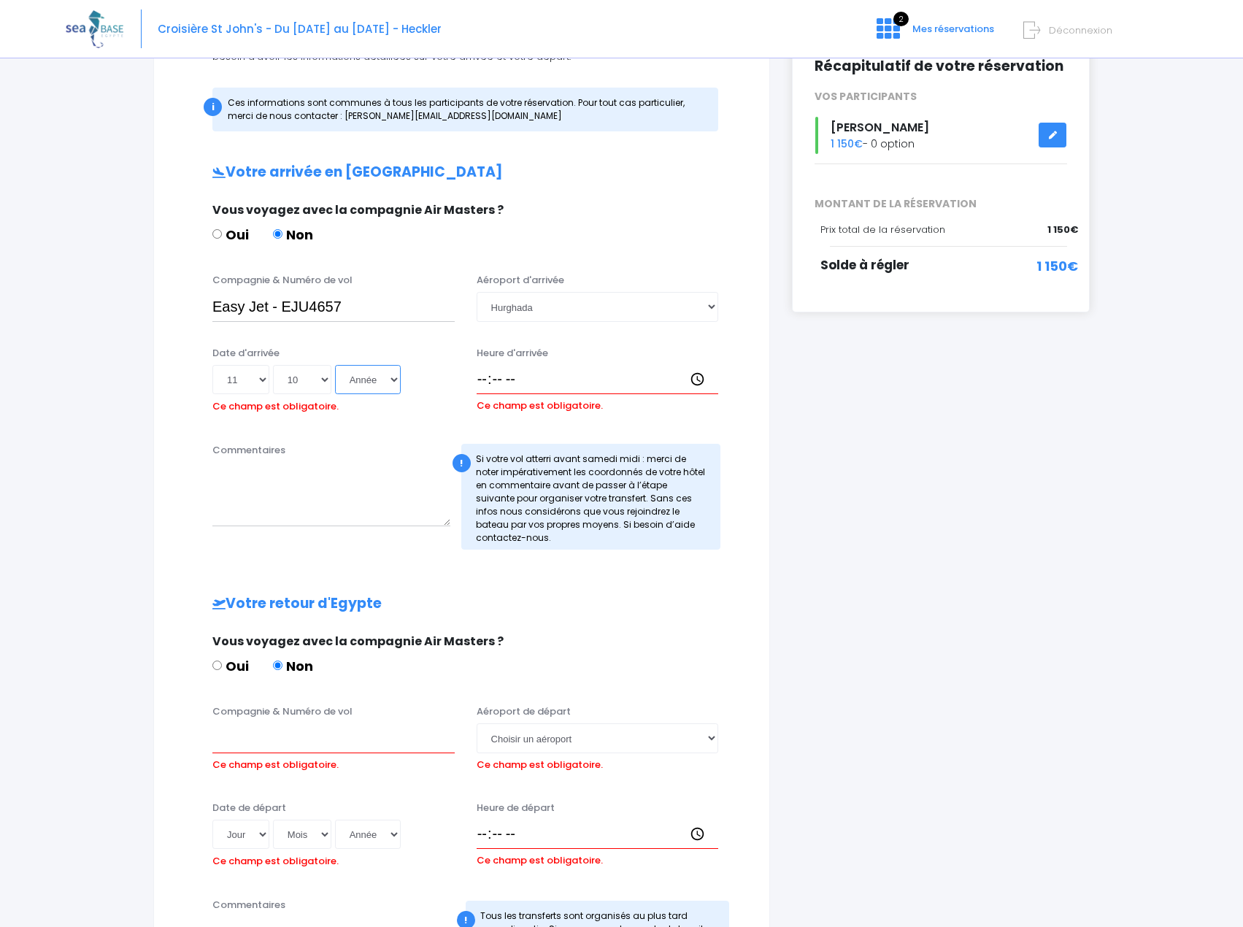
select select "2025"
click at [335, 365] on select "Année 2045 2044 2043 2042 2041 2040 2039 2038 2037 2036 2035 2034 2033 2032 203…" at bounding box center [368, 379] width 66 height 29
type input "2025-10-11"
click at [473, 378] on div "Heure d'arrivée Ce champ est obligatoire." at bounding box center [598, 382] width 264 height 72
click at [485, 379] on input "Heure d'arrivée" at bounding box center [597, 379] width 242 height 29
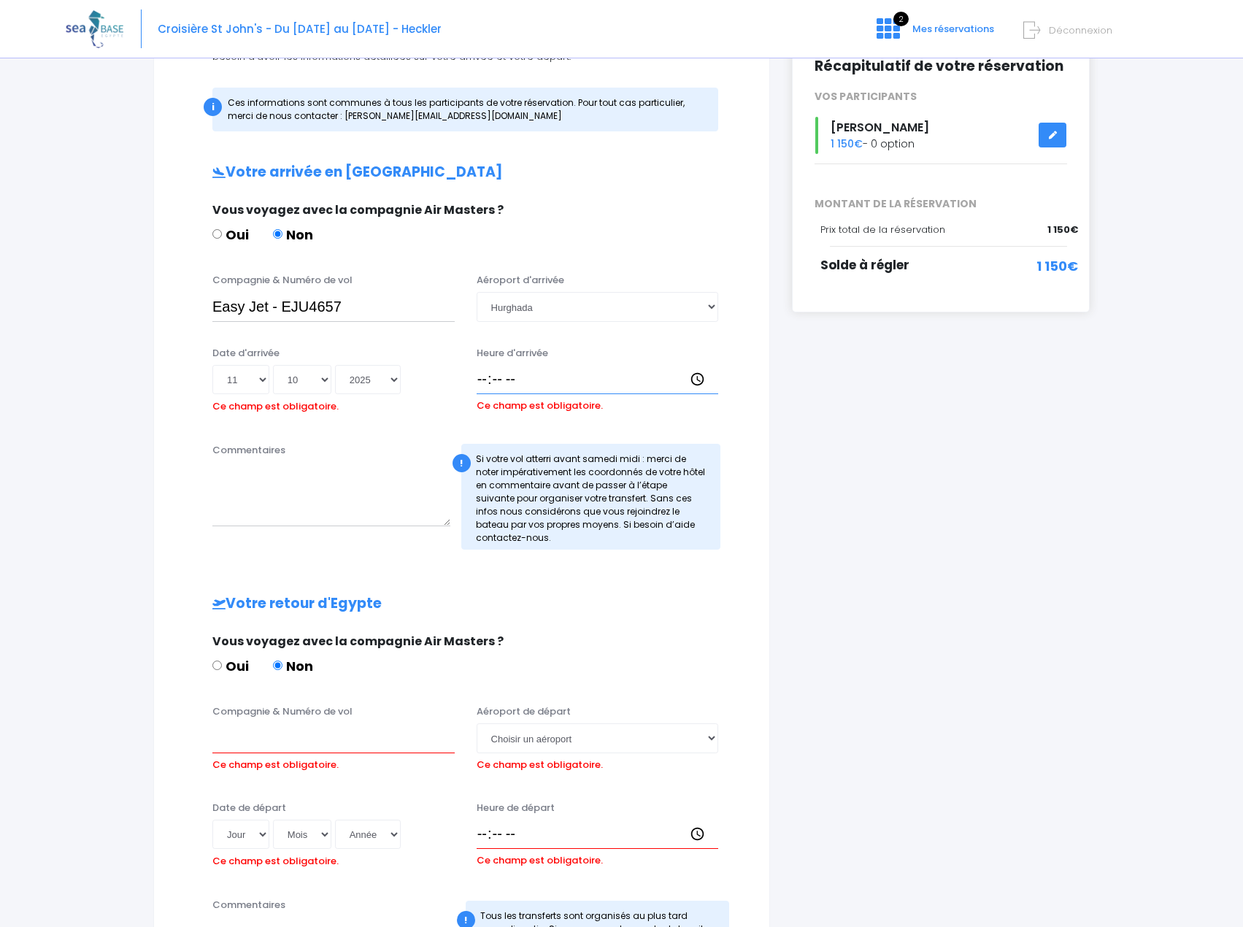
type input "12:00"
click at [1100, 630] on div "Partir avec SEA BASE Participants & Options Informations de voyage Paiement Inf…" at bounding box center [621, 512] width 1111 height 1284
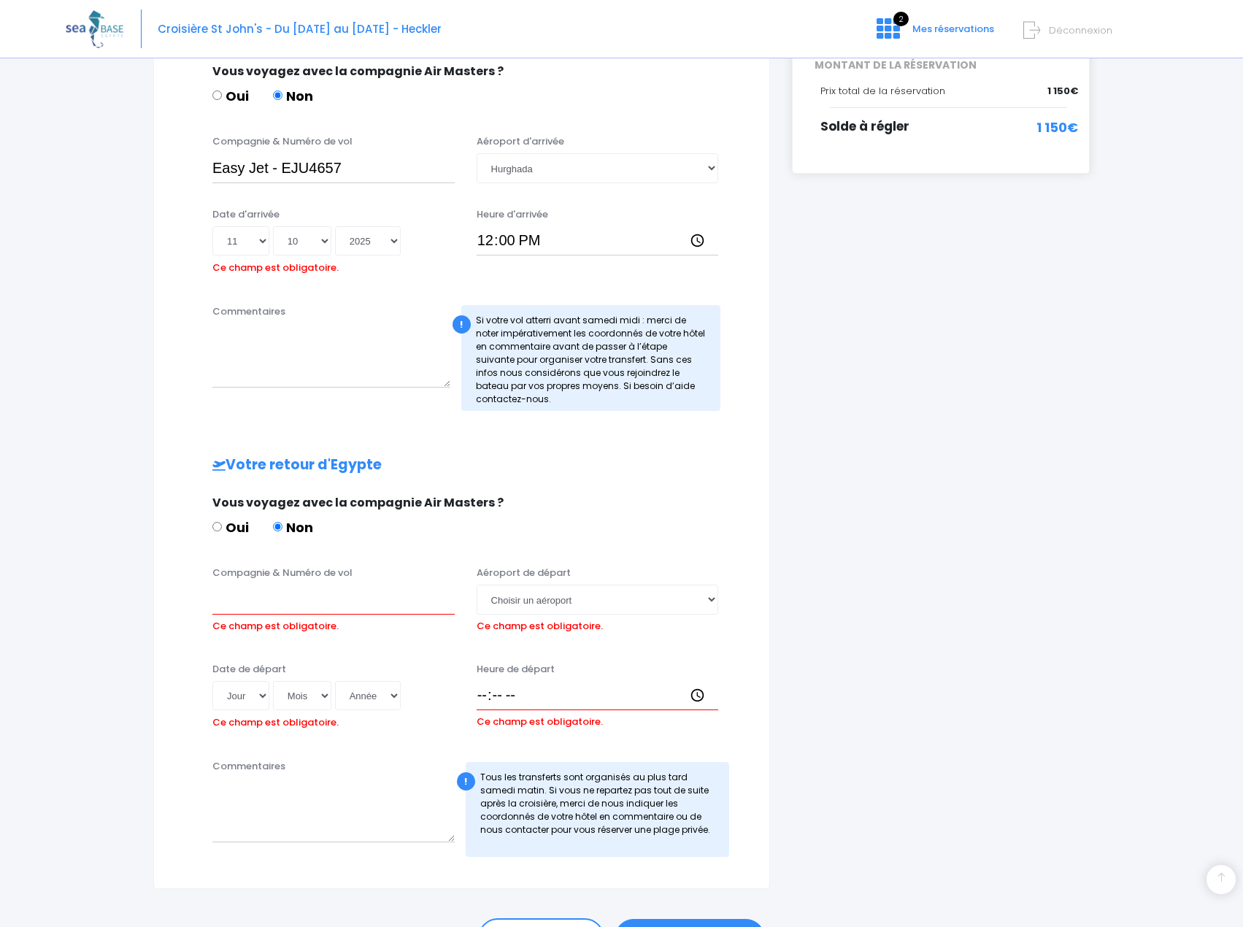
scroll to position [425, 0]
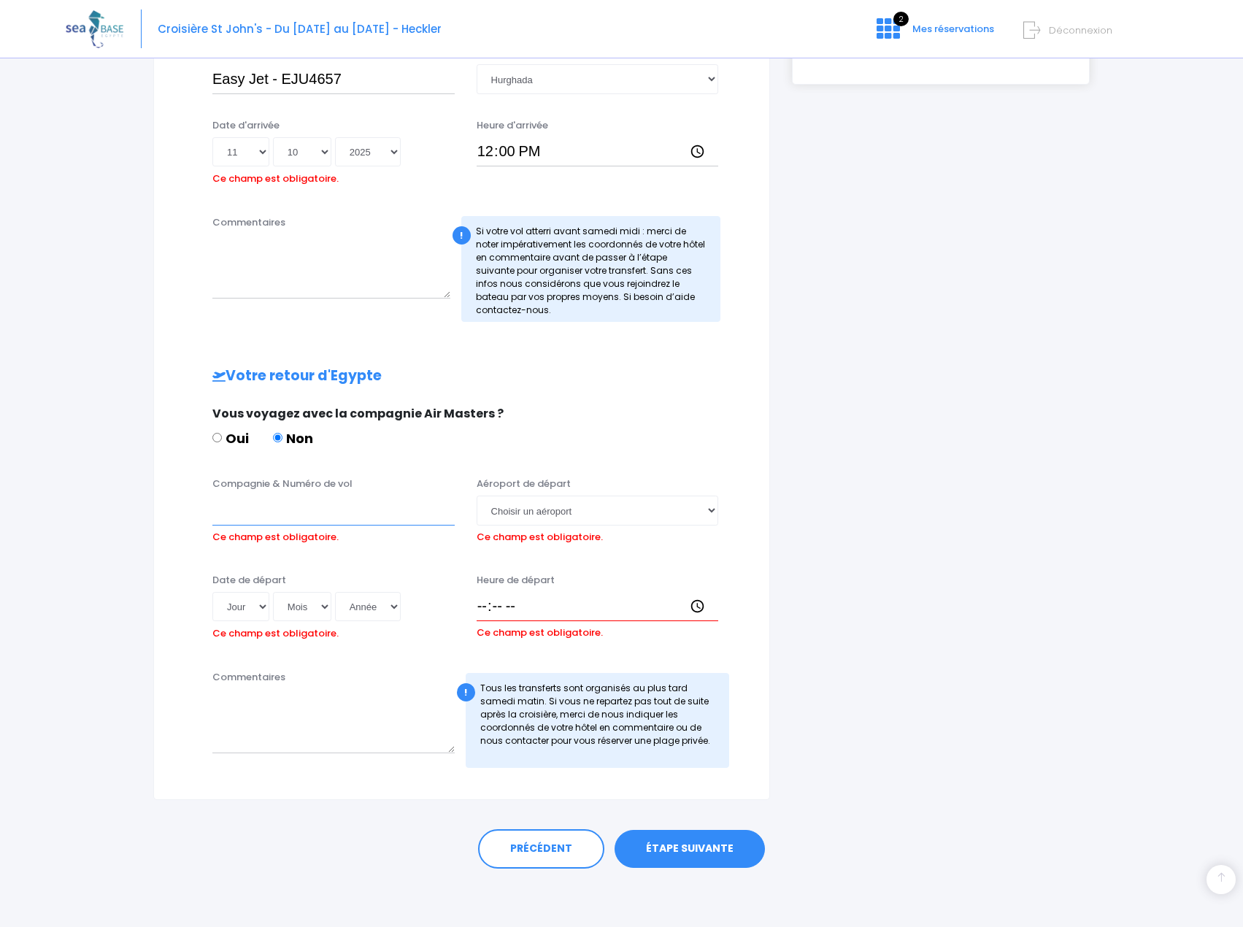
click at [285, 506] on input "Compagnie & Numéro de vol" at bounding box center [333, 509] width 242 height 29
type input "Easy Jet - EJU4658"
click at [909, 469] on div "i Finalisez votre réservation et réglez le solde avant le 26/09/2025 Récapitula…" at bounding box center [941, 268] width 320 height 1064
click at [657, 512] on select "Choisir un aéroport Hurghada Marsa Alam" at bounding box center [597, 509] width 242 height 29
select select "Hurghada"
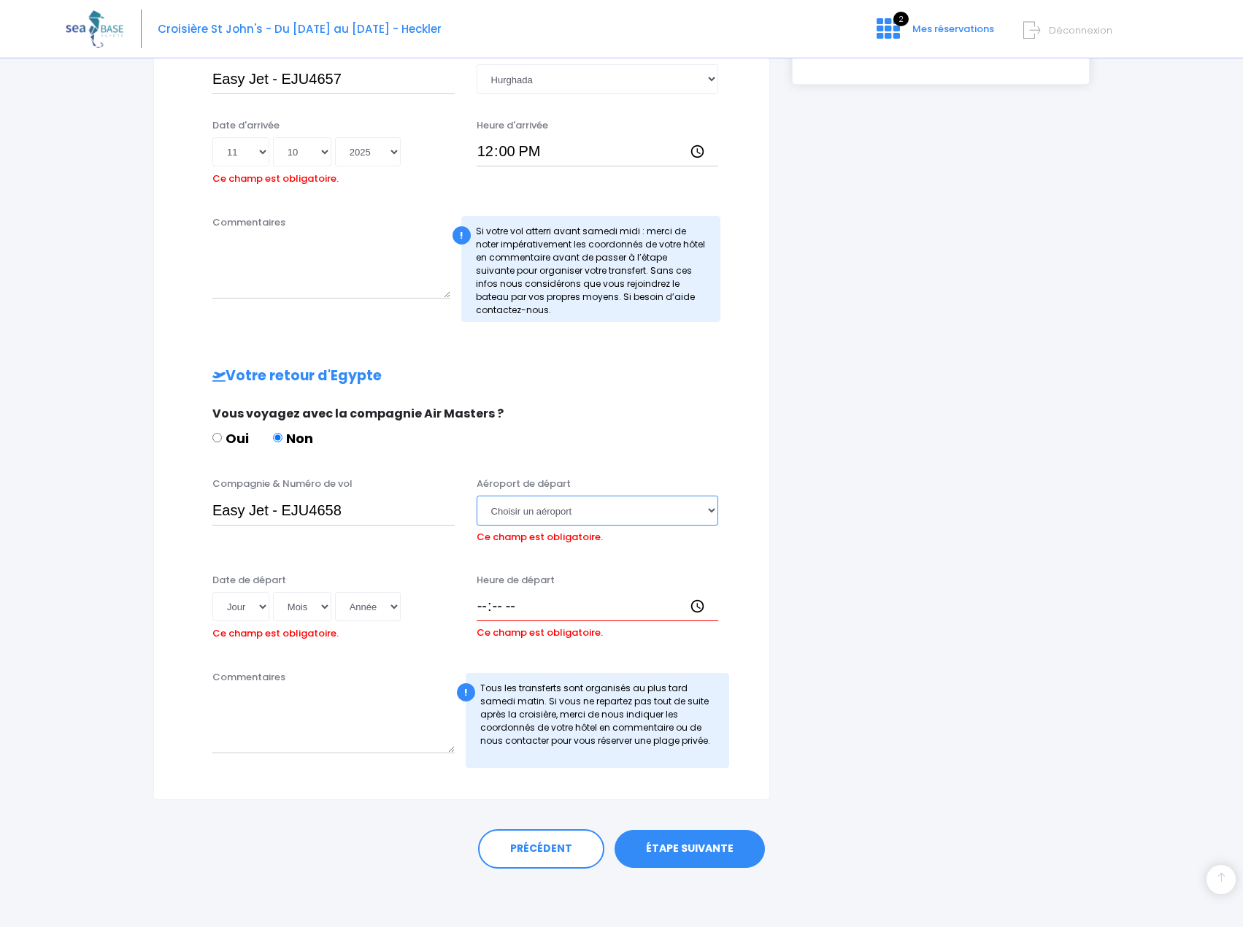
click at [476, 495] on select "Choisir un aéroport Hurghada Marsa Alam" at bounding box center [597, 509] width 242 height 29
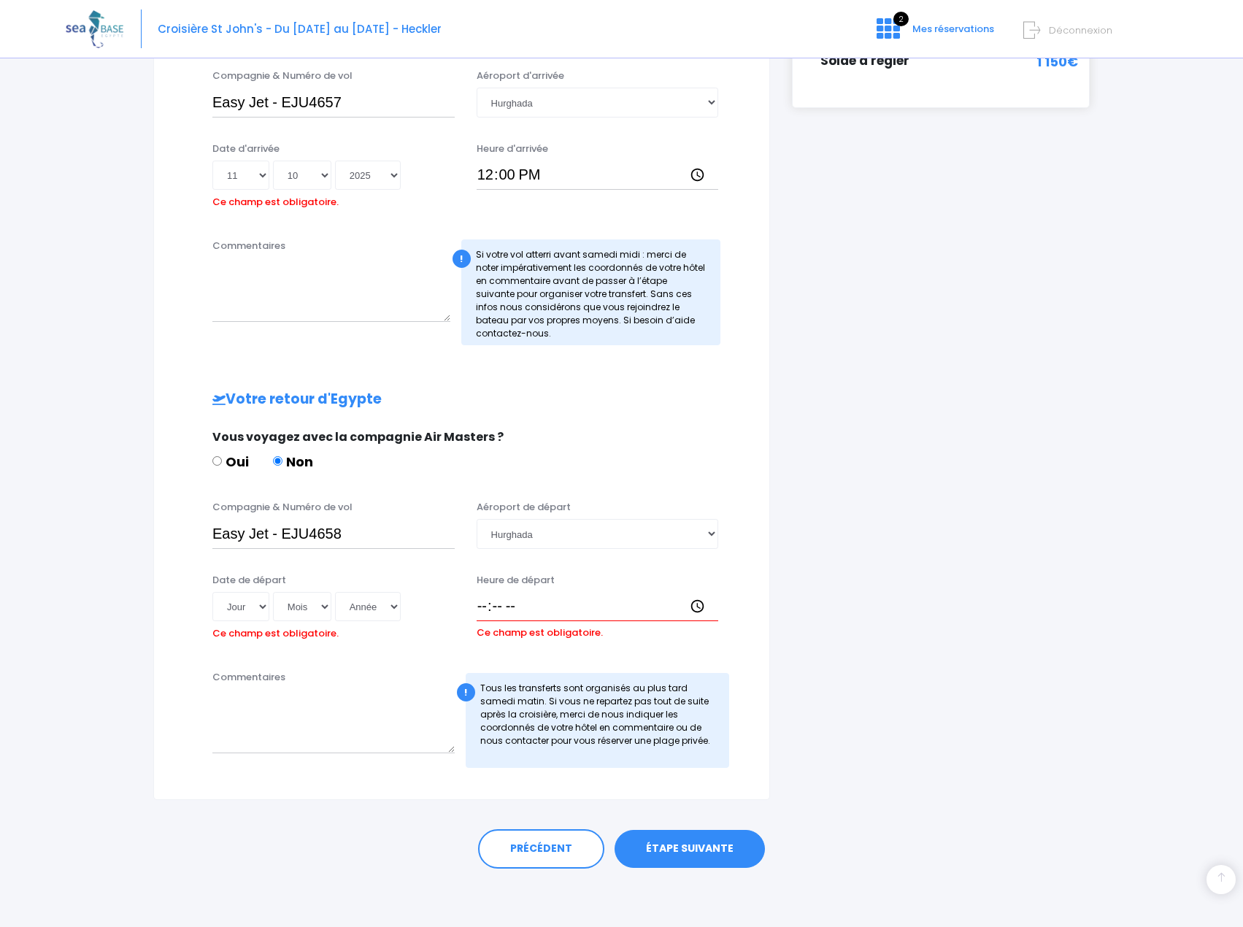
click at [844, 431] on div "i Finalisez votre réservation et réglez le solde avant le 26/09/2025 Récapitula…" at bounding box center [941, 279] width 320 height 1041
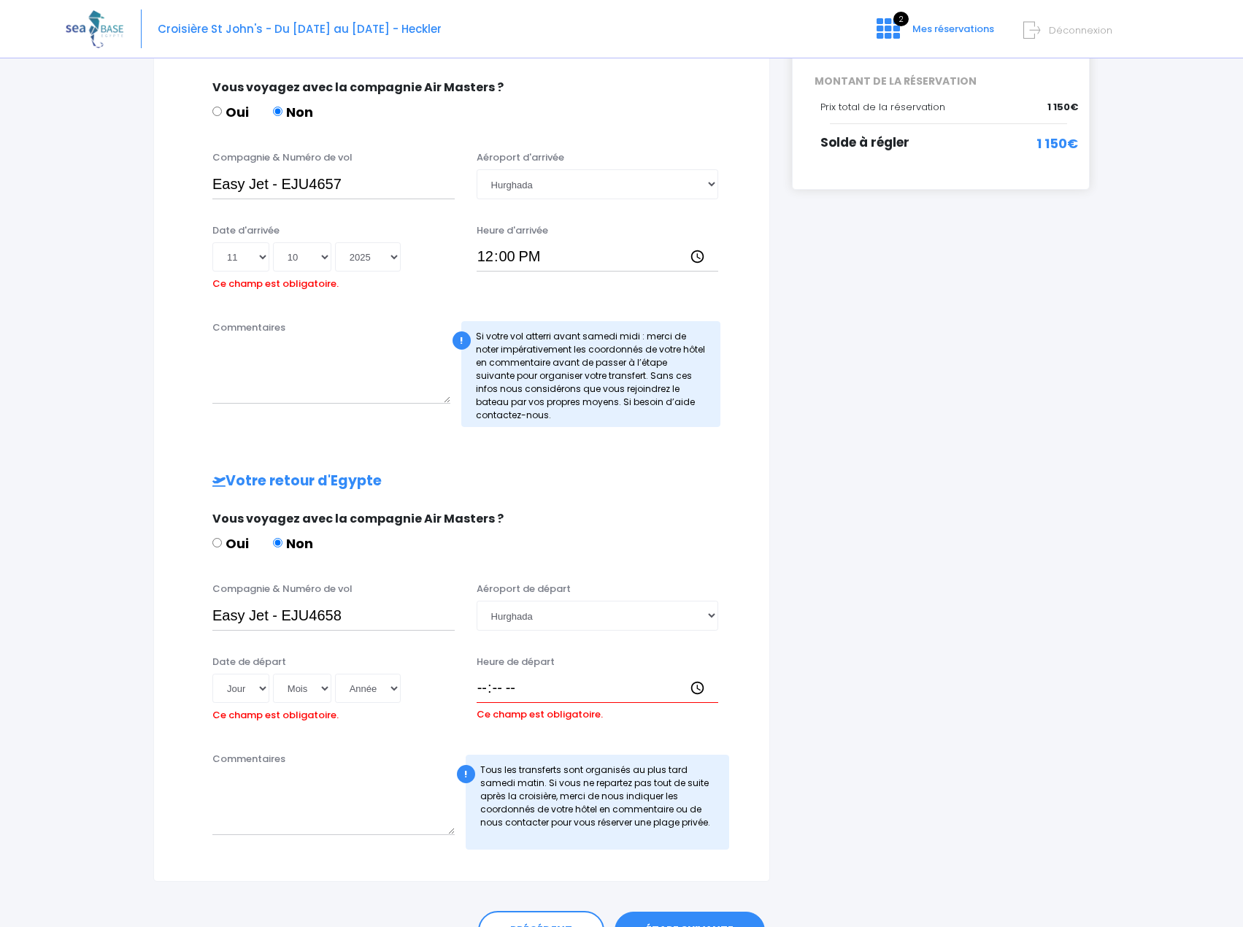
scroll to position [0, 0]
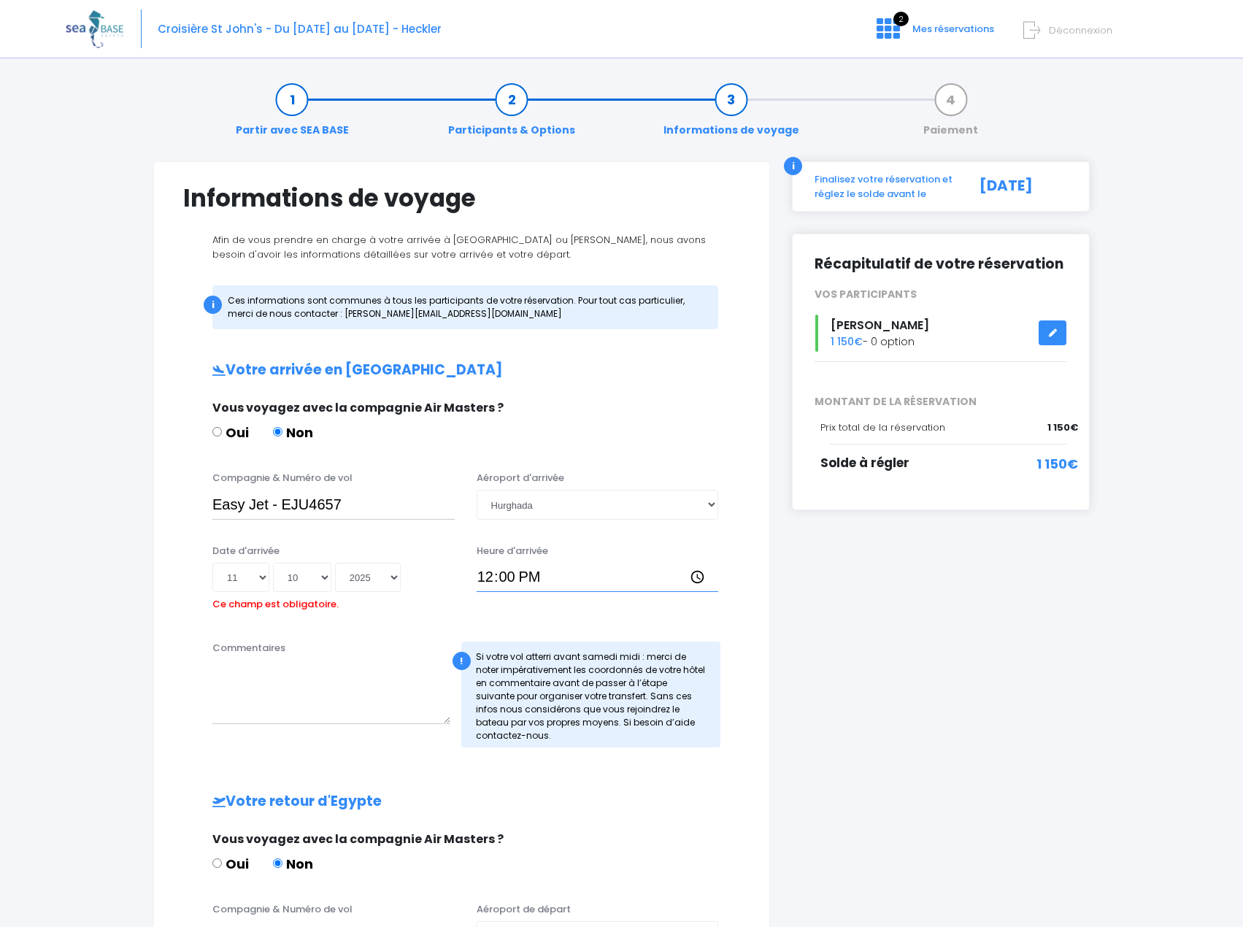
click at [488, 574] on input "12:00" at bounding box center [597, 577] width 242 height 29
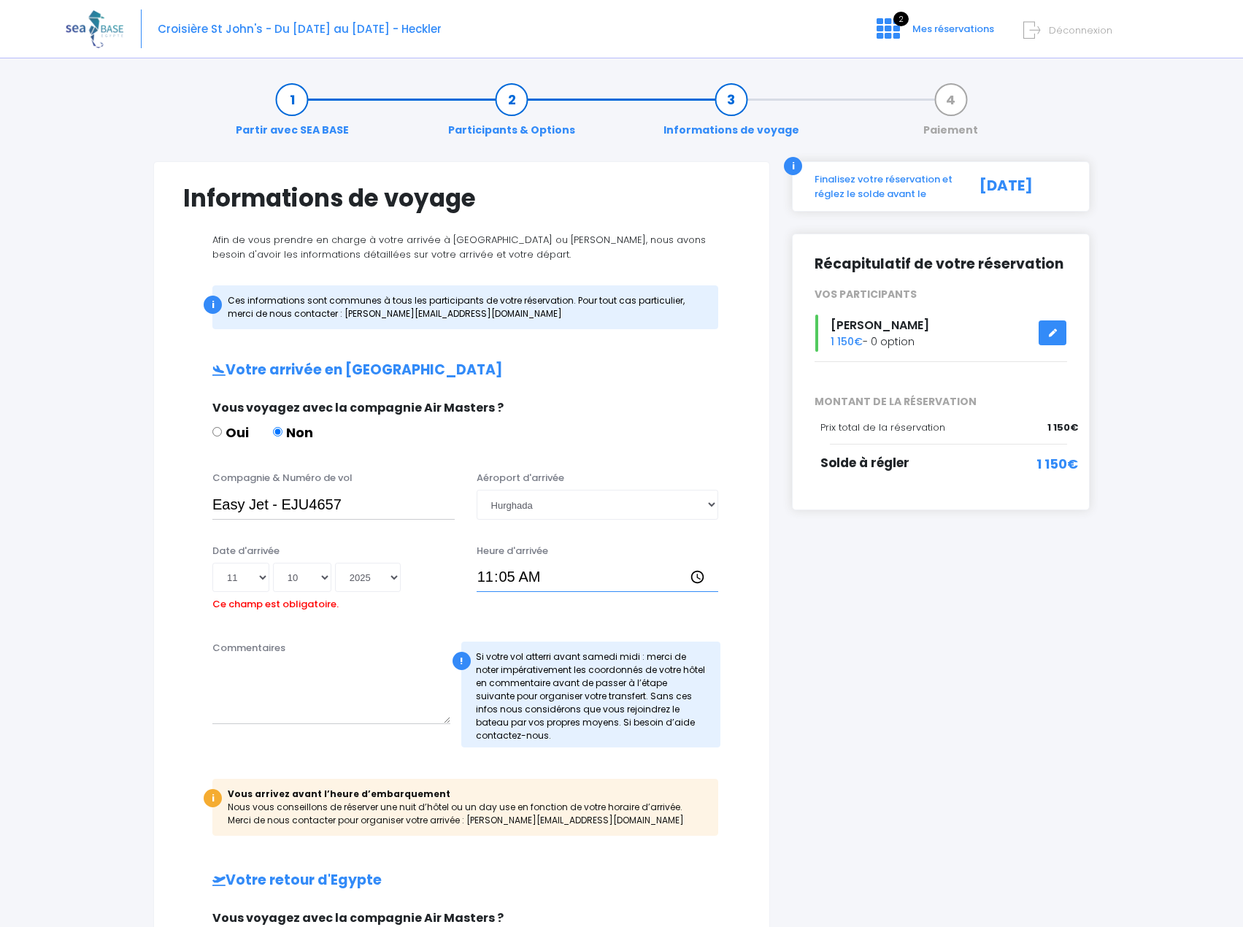
type input "11:50"
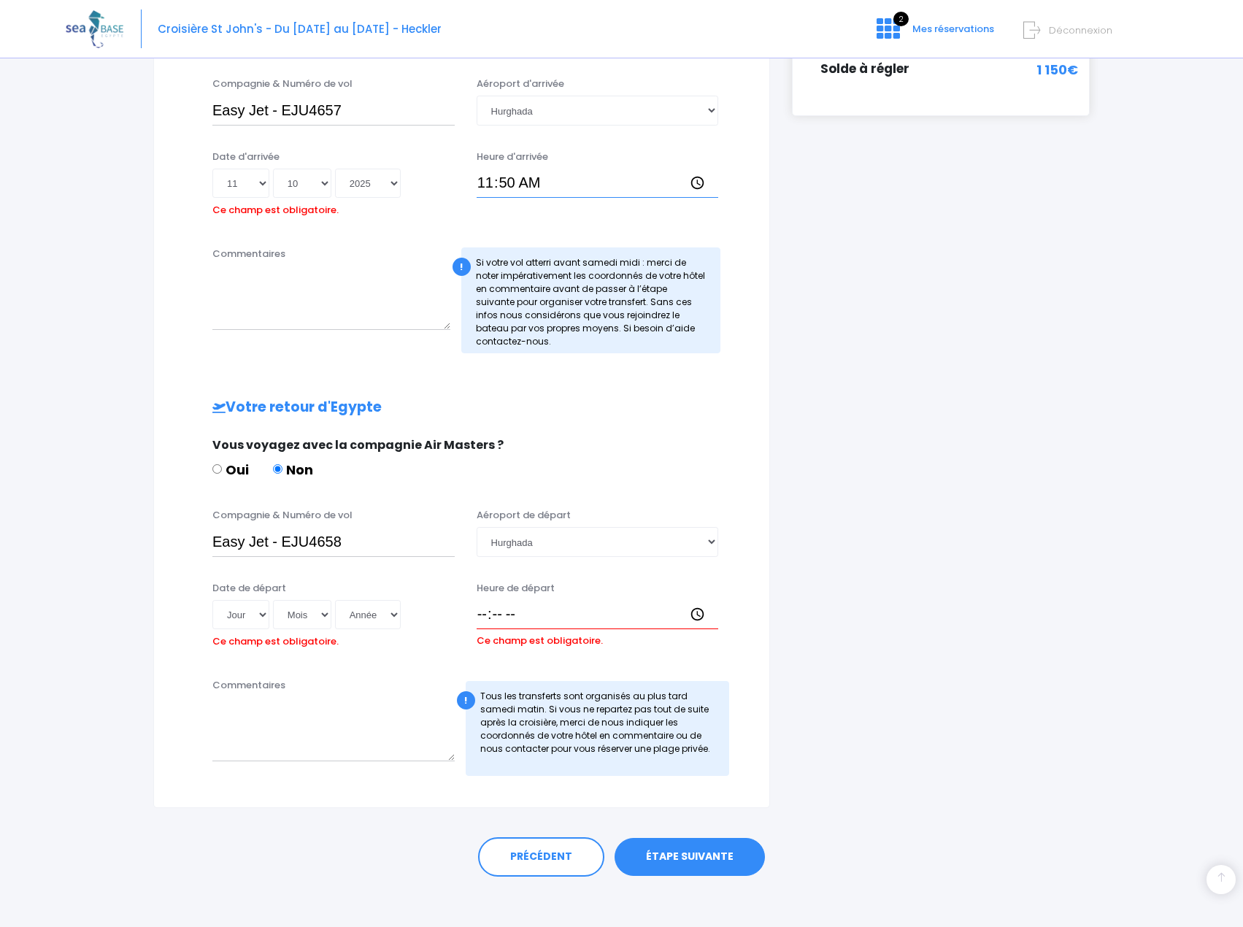
scroll to position [402, 0]
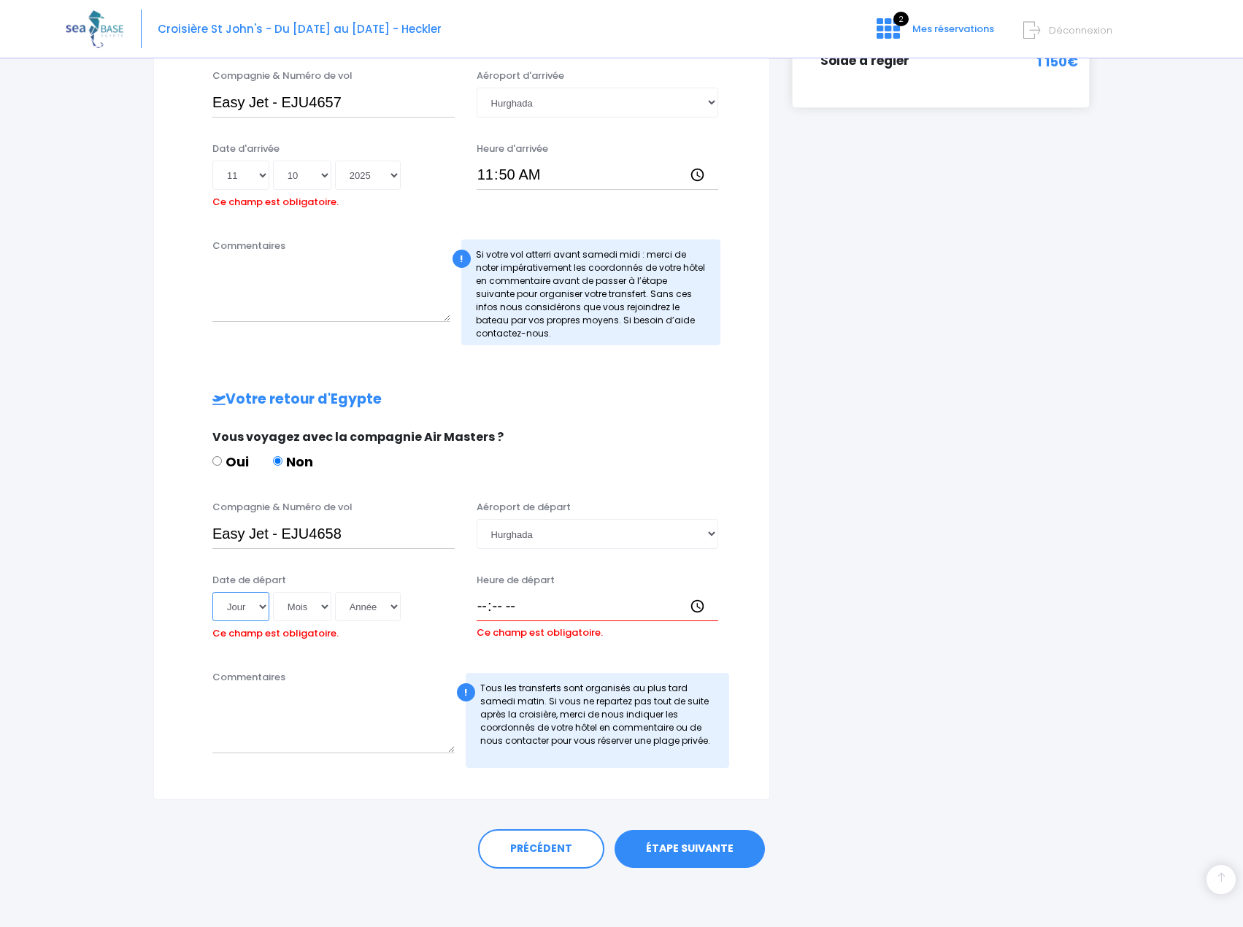
click at [239, 609] on select "Jour 01 02 03 04 05 06 07 08 09 10 11 12 13 14 15 16 17 18 19 20 21 22 23 24 25…" at bounding box center [240, 606] width 57 height 29
select select "18"
click at [212, 592] on select "Jour 01 02 03 04 05 06 07 08 09 10 11 12 13 14 15 16 17 18 19 20 21 22 23 24 25…" at bounding box center [240, 606] width 57 height 29
drag, startPoint x: 304, startPoint y: 598, endPoint x: 304, endPoint y: 609, distance: 10.9
click at [304, 609] on select "Mois 01 02 03 04 05 06 07 08 09 10 11 12" at bounding box center [302, 606] width 58 height 29
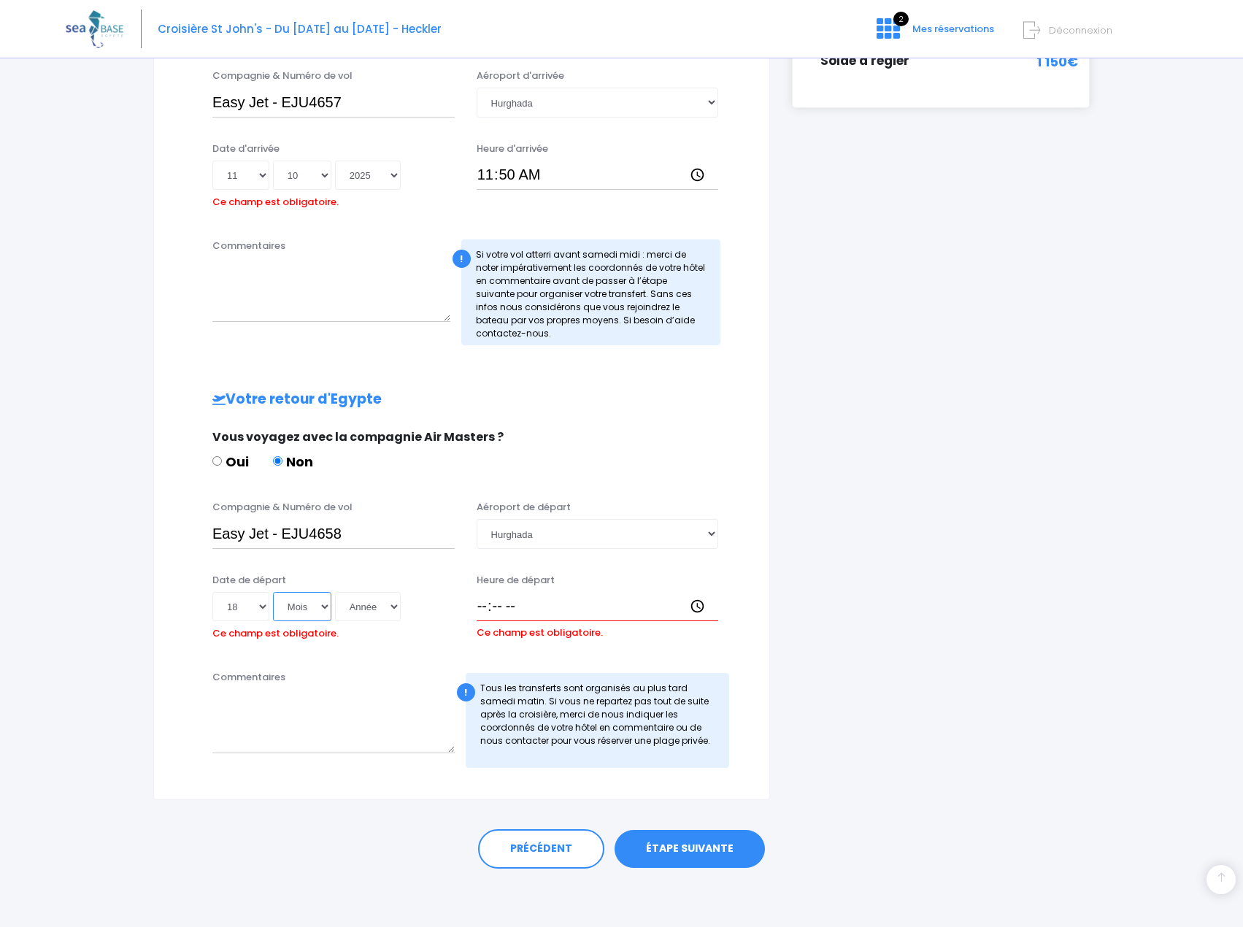
select select "10"
click at [273, 592] on select "Mois 01 02 03 04 05 06 07 08 09 10 11 12" at bounding box center [302, 606] width 58 height 29
click at [354, 606] on select "Année 2045 2044 2043 2042 2041 2040 2039 2038 2037 2036 2035 2034 2033 2032 203…" at bounding box center [368, 606] width 66 height 29
select select "2025"
click at [335, 592] on select "Année 2045 2044 2043 2042 2041 2040 2039 2038 2037 2036 2035 2034 2033 2032 203…" at bounding box center [368, 606] width 66 height 29
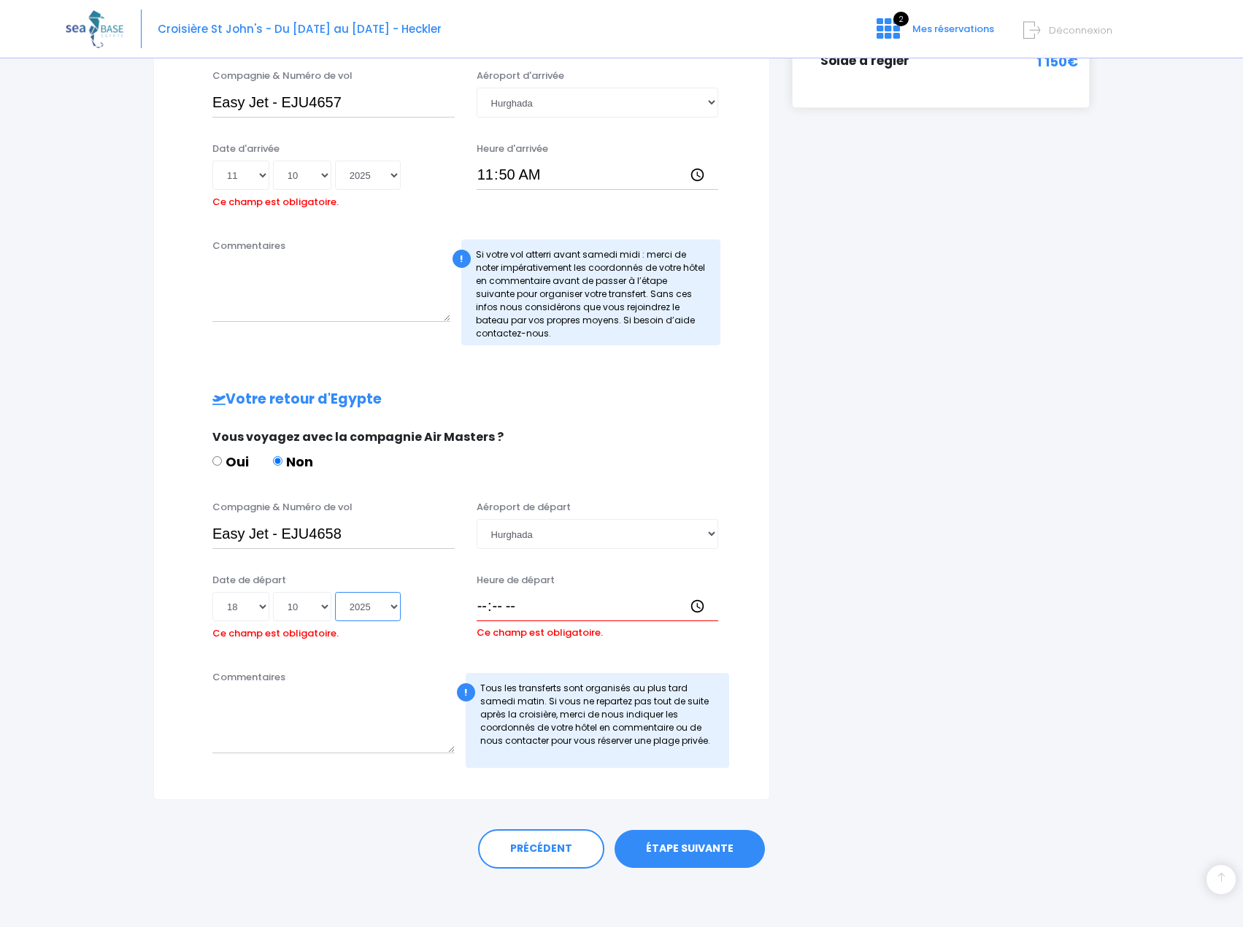
type input "2025-10-18"
click at [526, 607] on input "Heure de départ" at bounding box center [597, 606] width 242 height 29
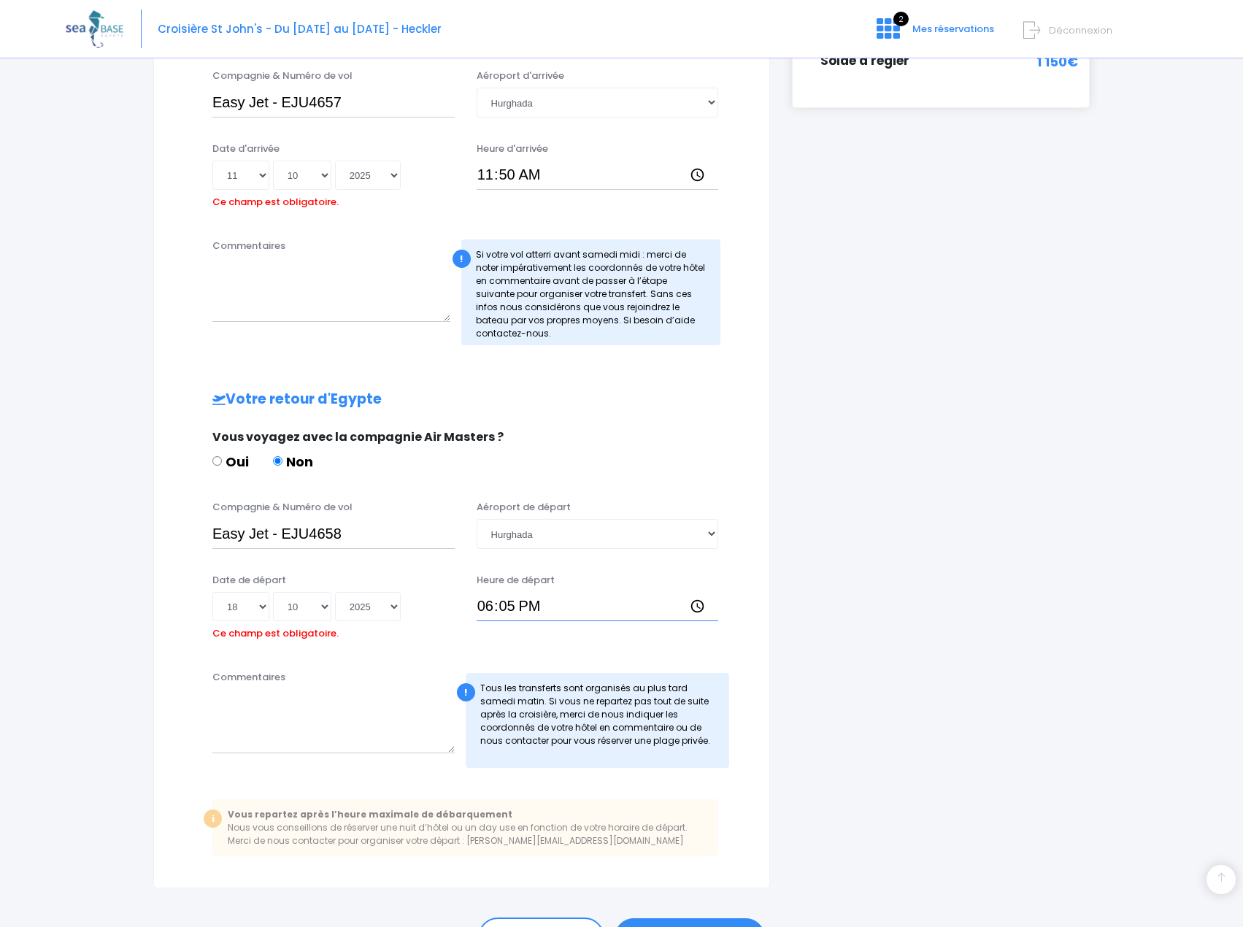
type input "18:50"
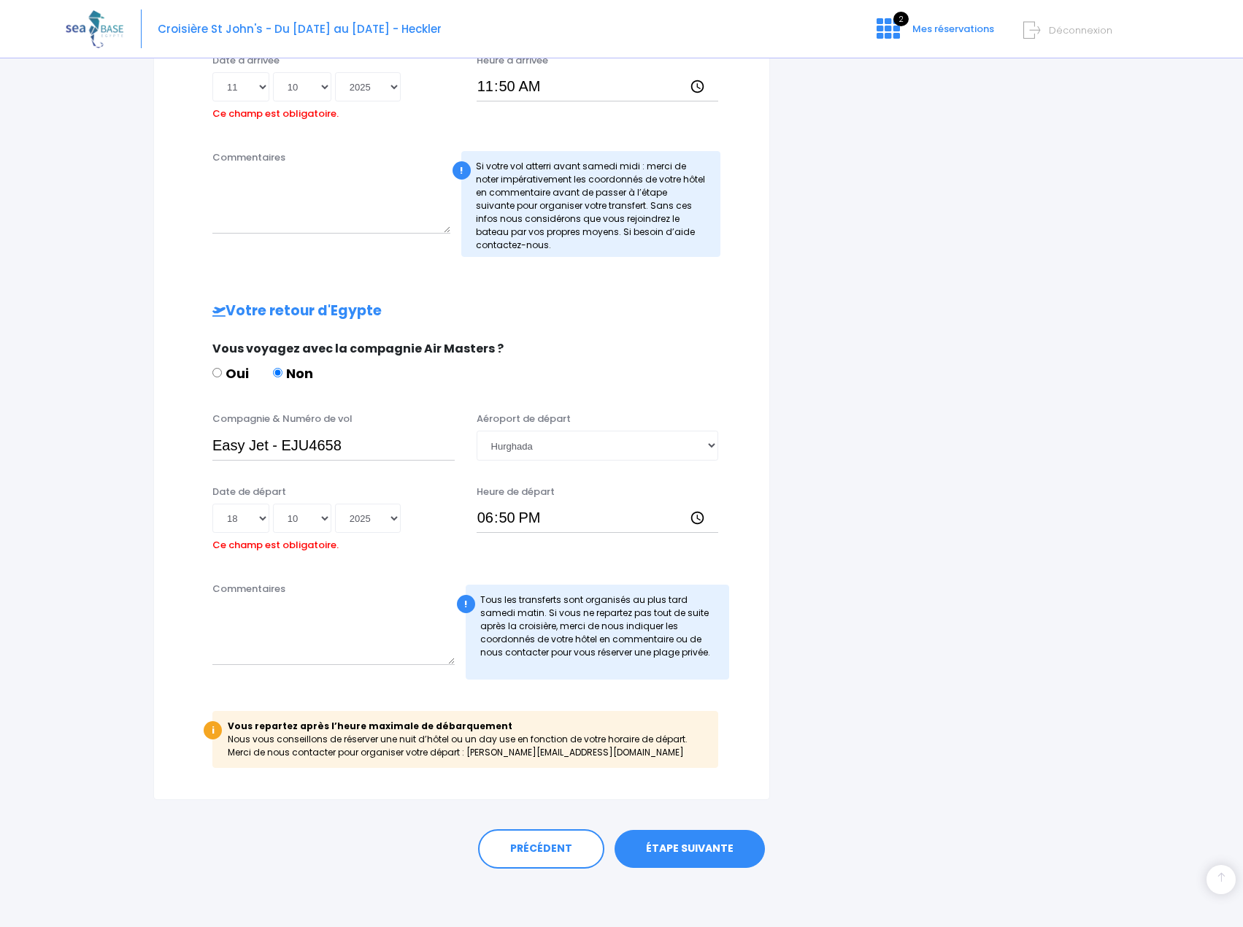
click at [735, 860] on link "ÉTAPE SUIVANTE" at bounding box center [689, 849] width 150 height 38
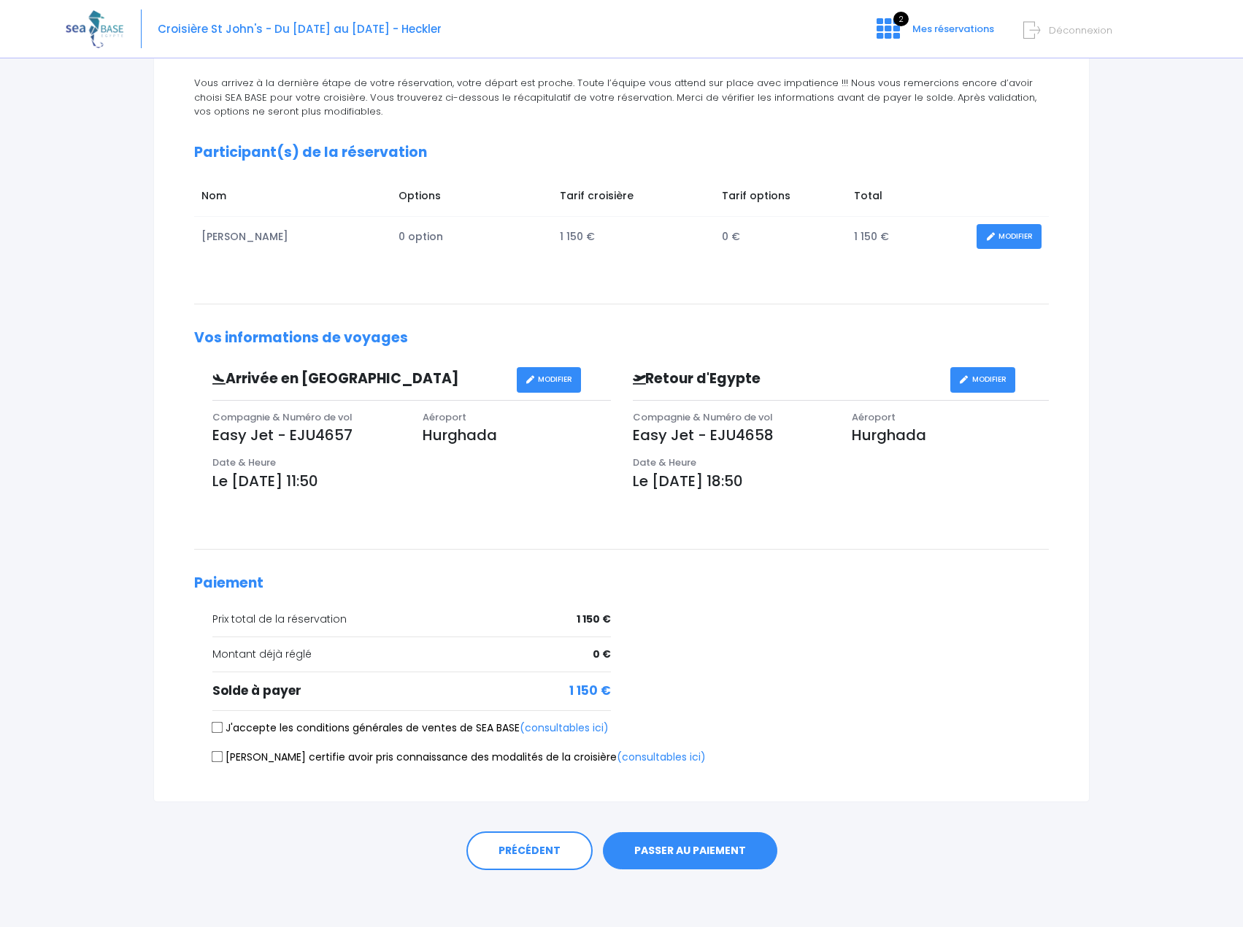
scroll to position [158, 0]
click at [217, 730] on input "J'accepte les conditions générales de ventes de SEA BASE (consultables ici)" at bounding box center [218, 726] width 12 height 12
checkbox input "true"
click at [220, 750] on input "[PERSON_NAME] certifie avoir pris connaissance des modalités de la croisière (c…" at bounding box center [218, 755] width 12 height 12
checkbox input "true"
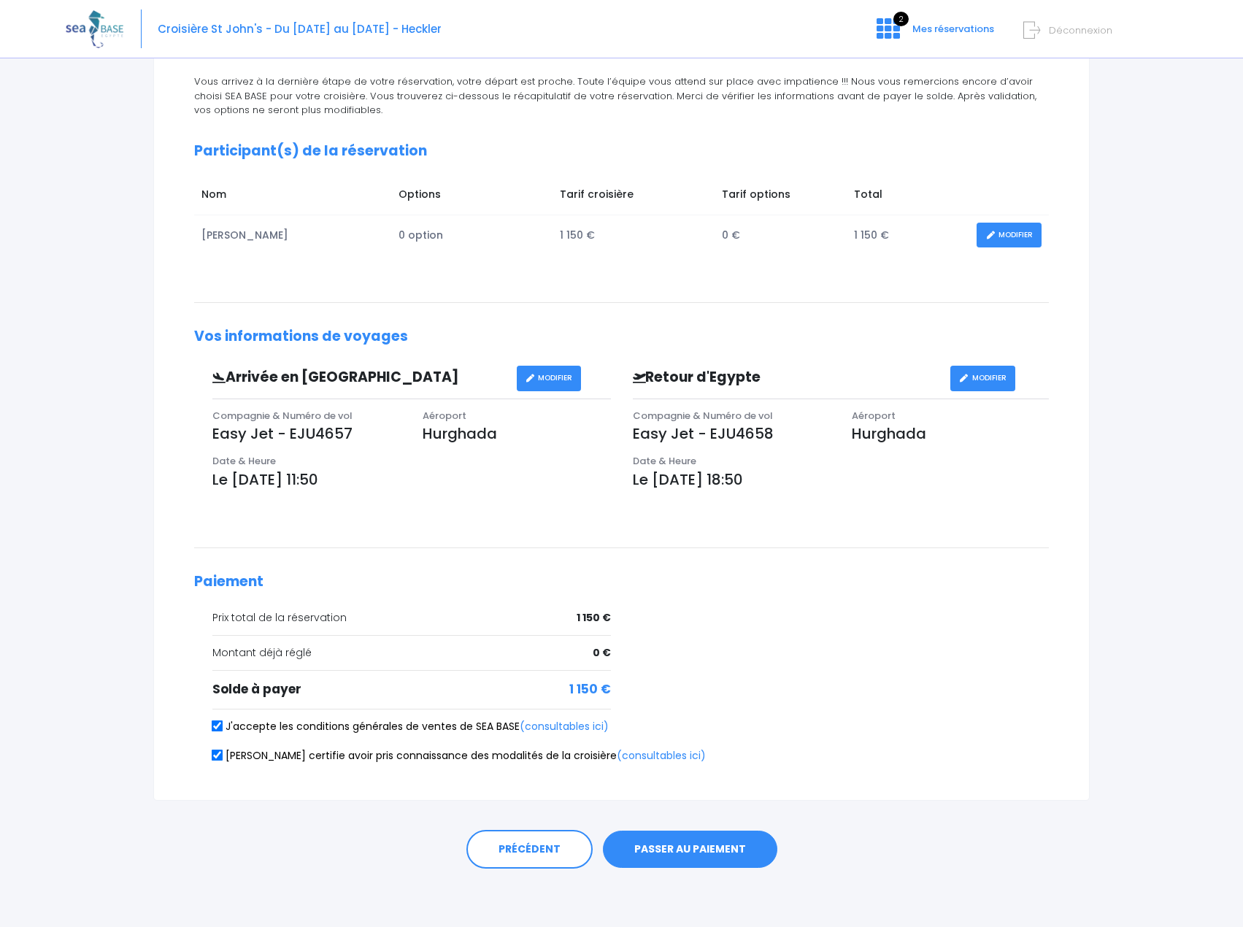
click at [687, 848] on button "PASSER AU PAIEMENT" at bounding box center [690, 849] width 174 height 38
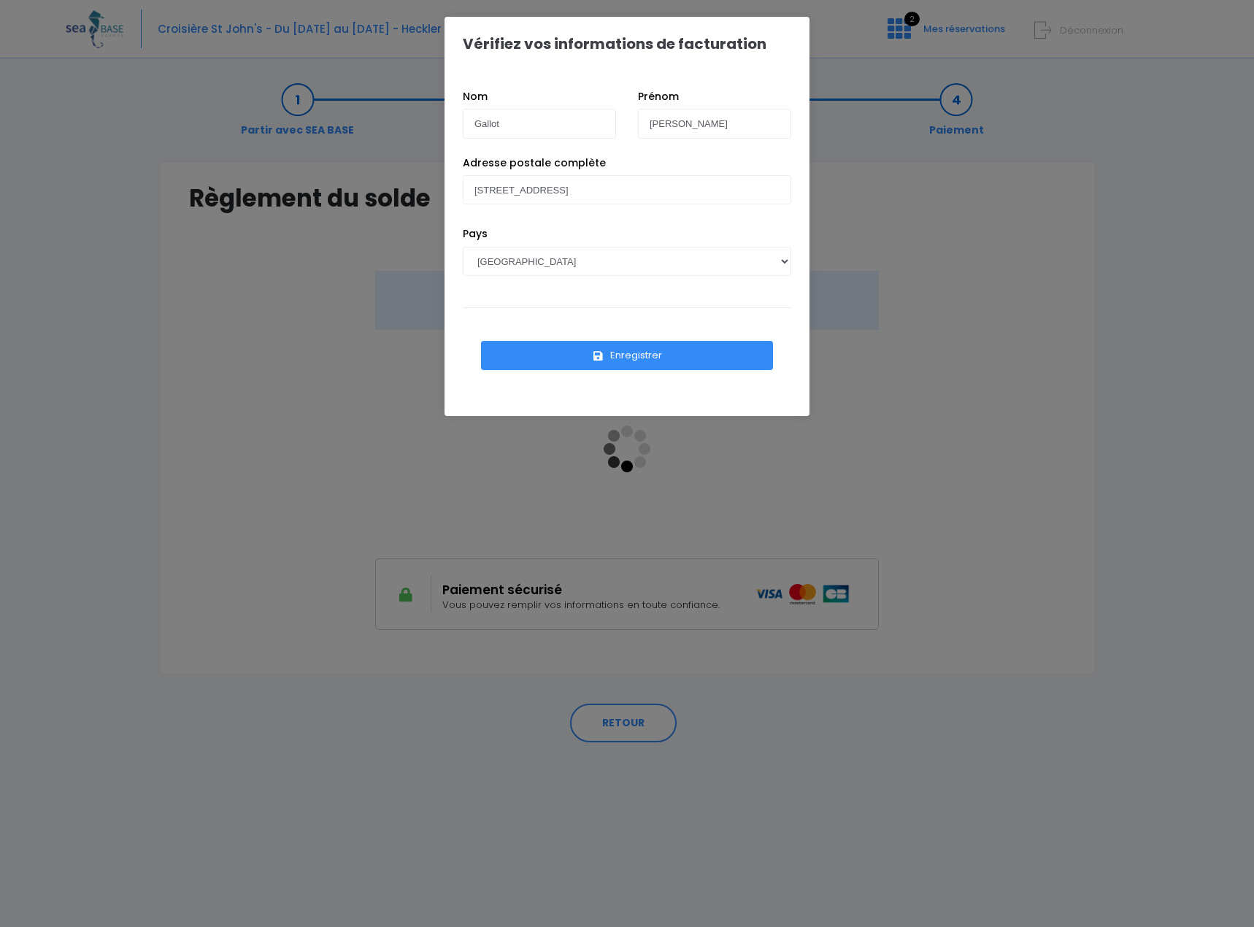
click at [618, 352] on button "Enregistrer" at bounding box center [627, 355] width 292 height 29
